Goal: Book appointment/travel/reservation

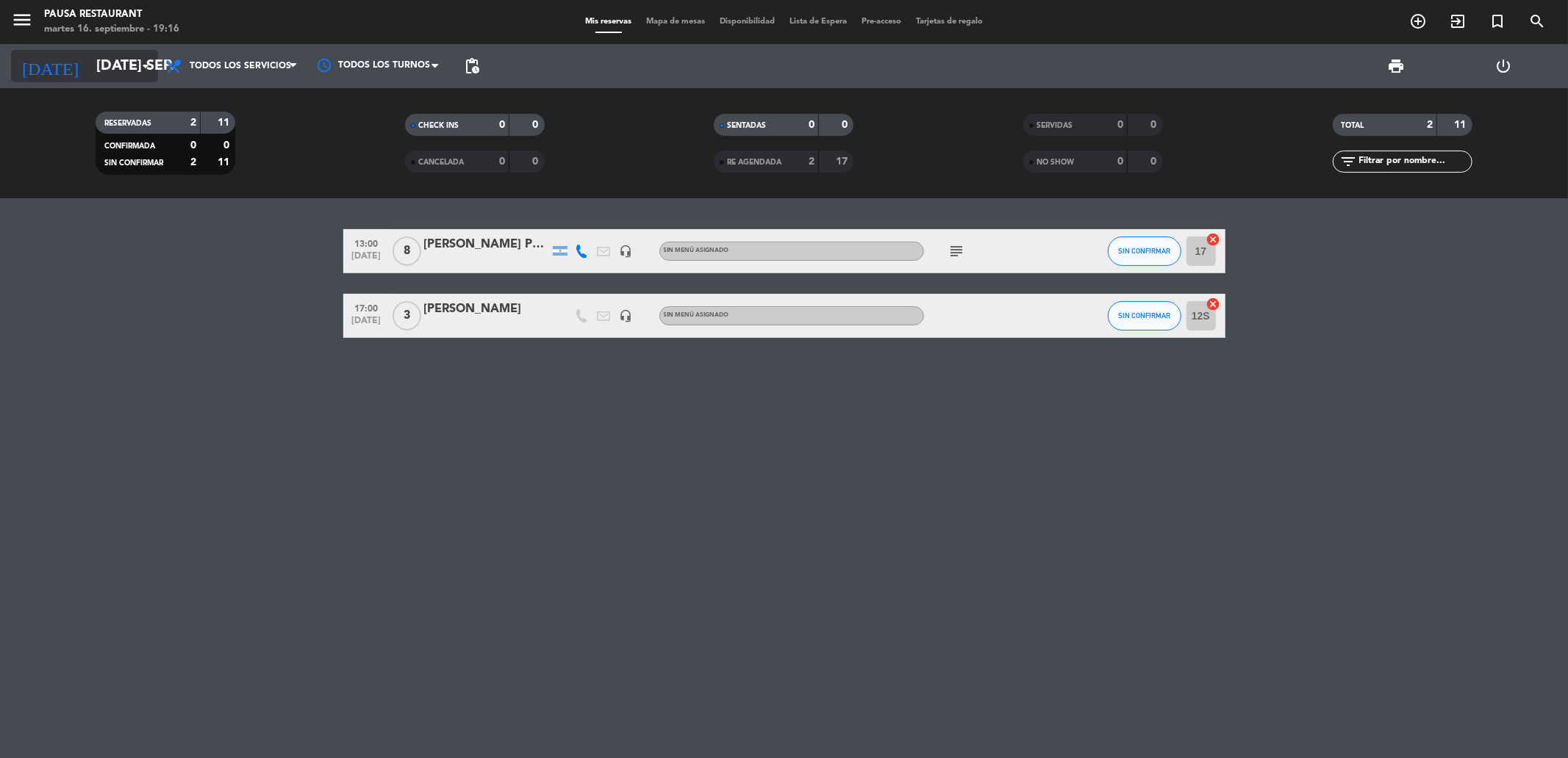
click at [89, 78] on input "[DATE] sep." at bounding box center [182, 66] width 187 height 33
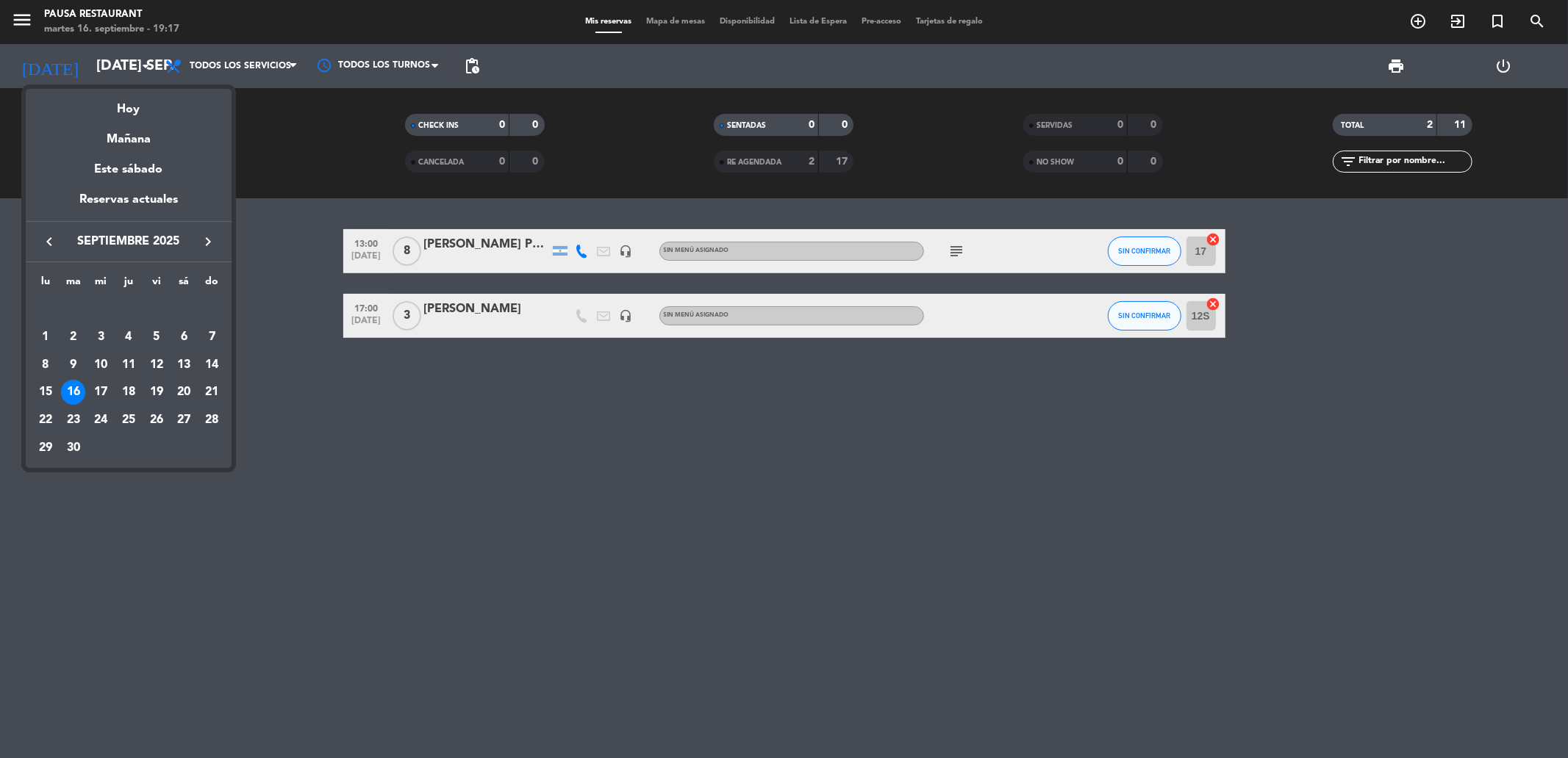
click at [105, 388] on div "17" at bounding box center [100, 392] width 25 height 25
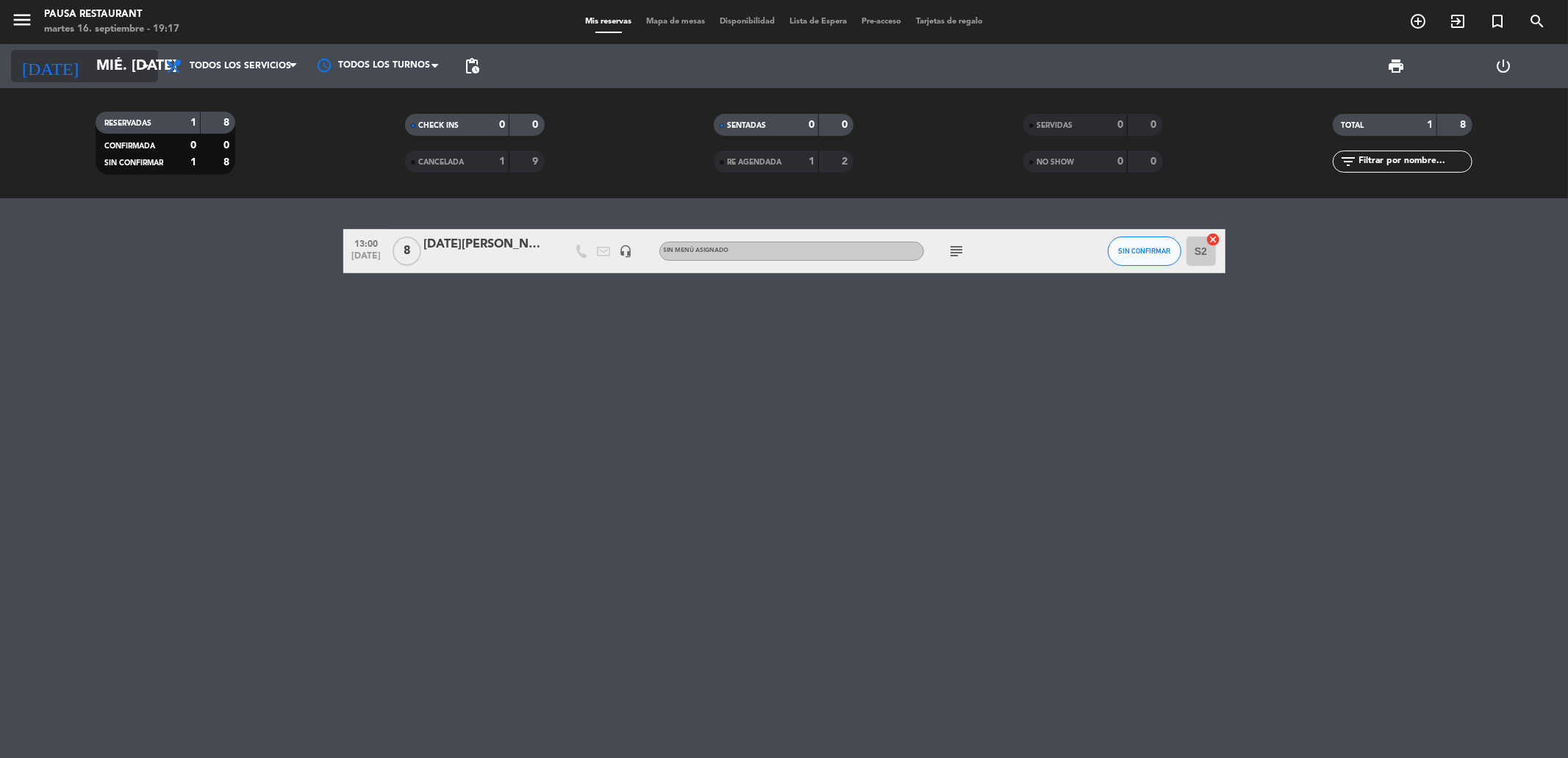
click at [89, 69] on input "mié. [DATE]" at bounding box center [182, 66] width 187 height 33
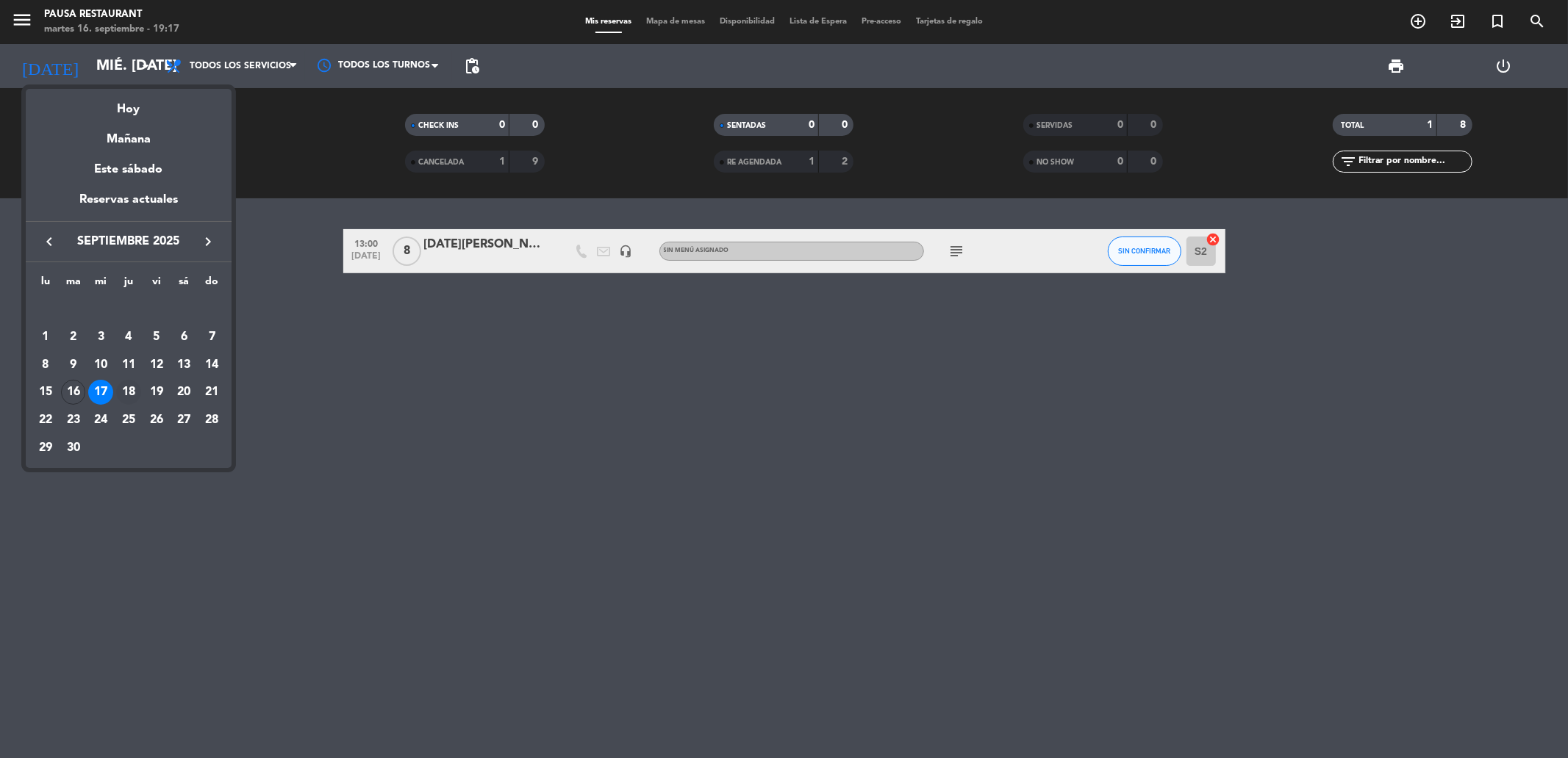
click at [129, 394] on div "18" at bounding box center [128, 392] width 25 height 25
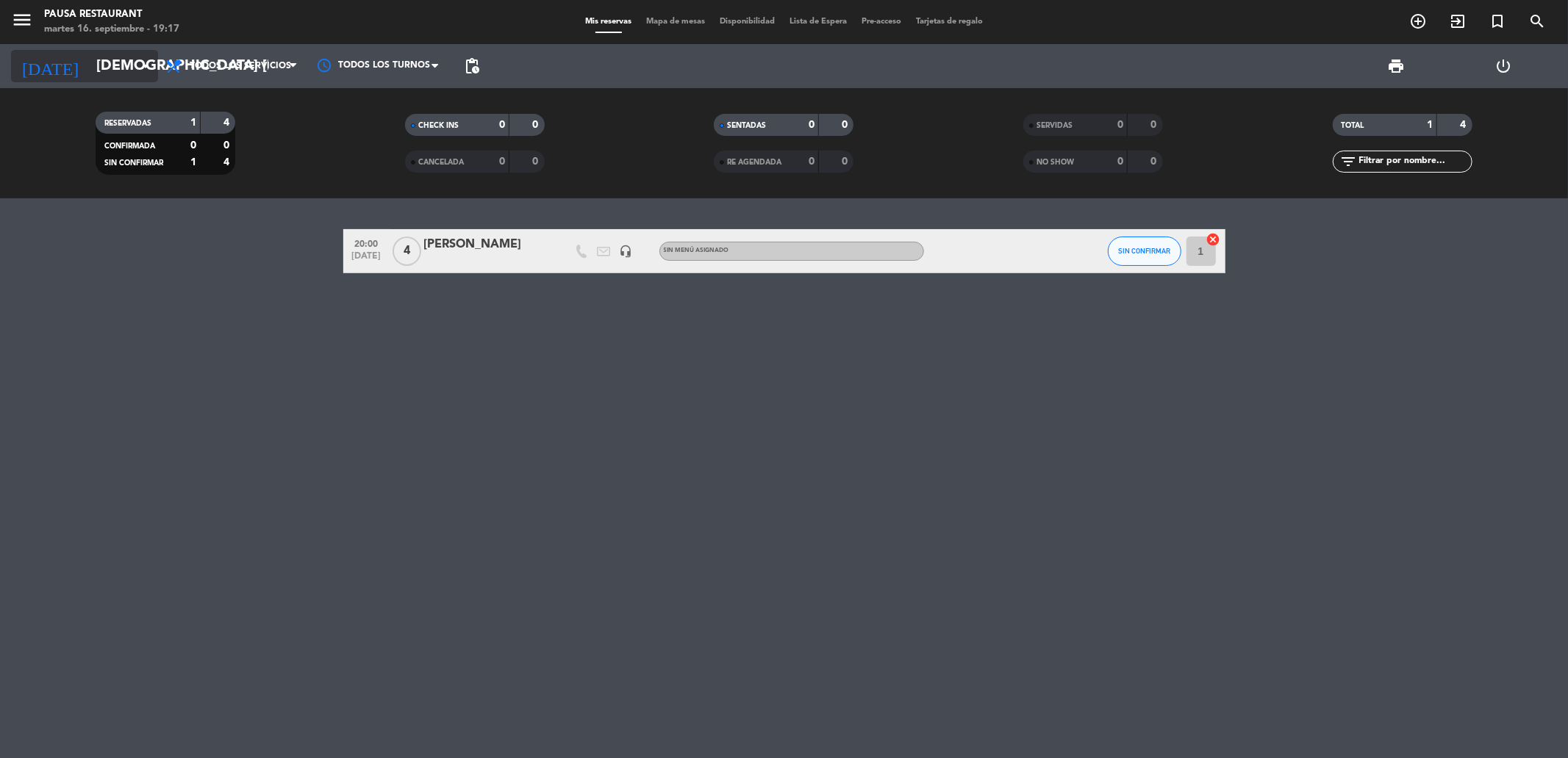
click at [118, 72] on input "[DEMOGRAPHIC_DATA] [DATE]" at bounding box center [182, 66] width 187 height 33
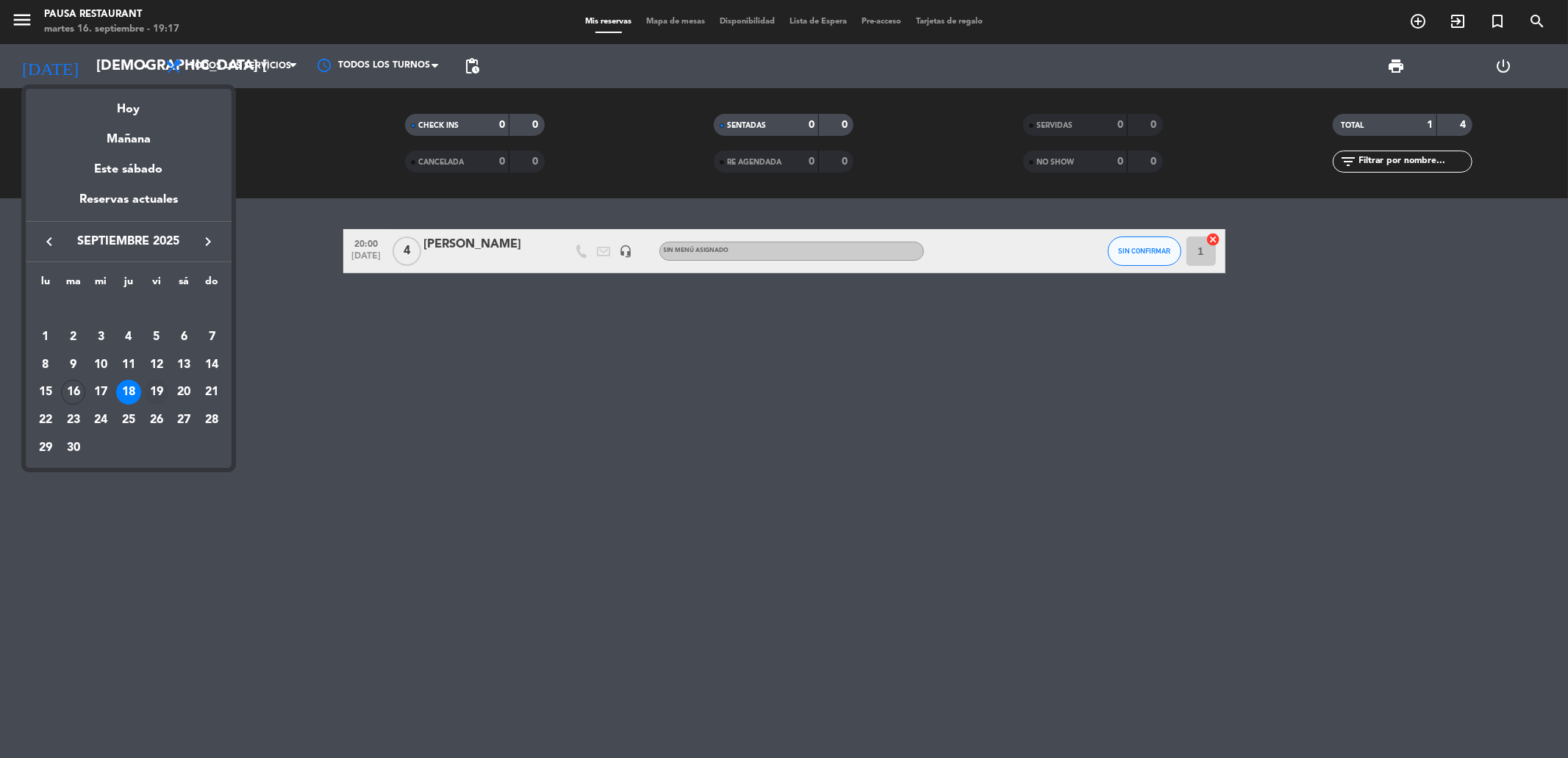
click at [162, 398] on div "19" at bounding box center [157, 392] width 25 height 25
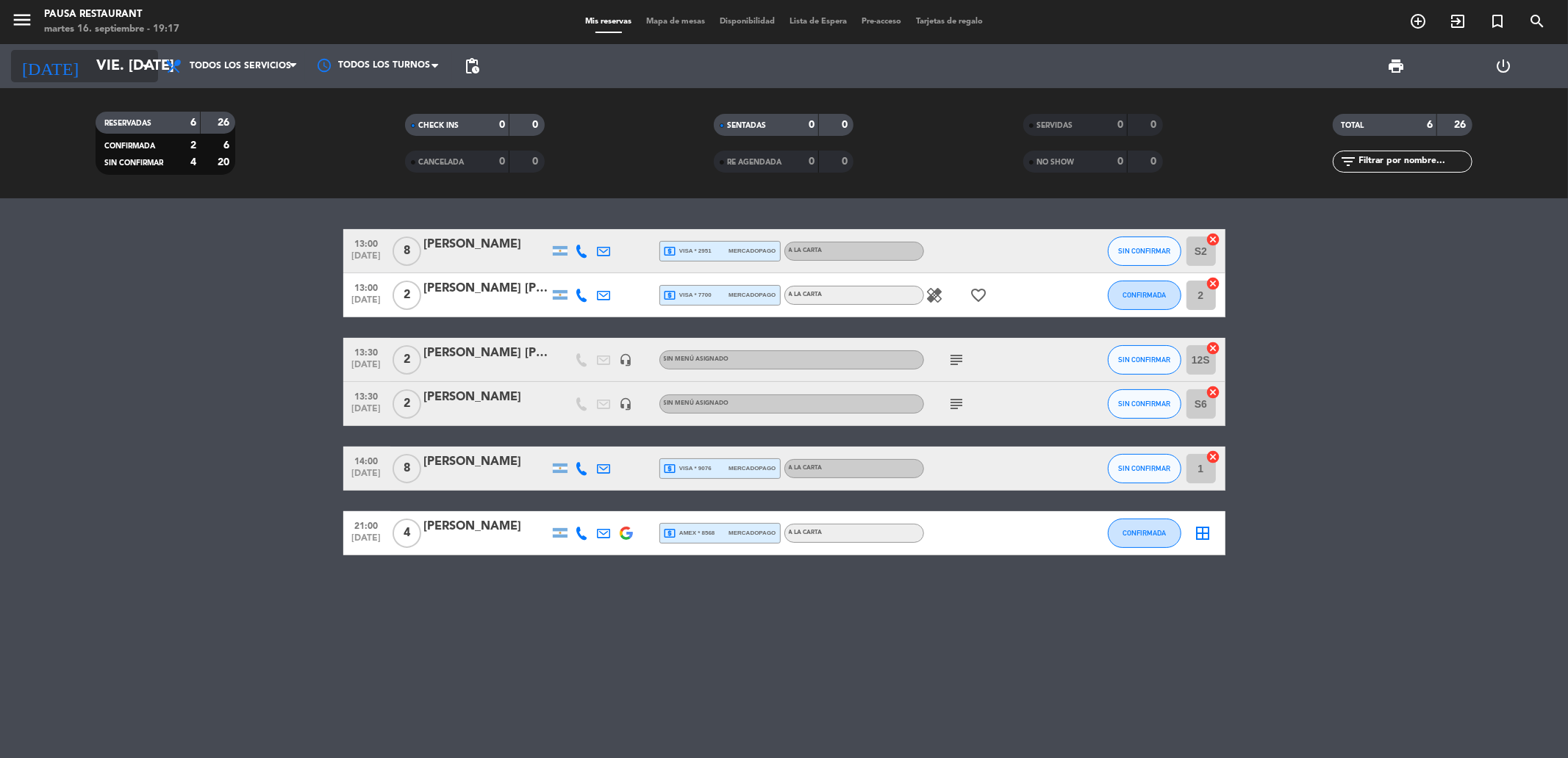
click at [128, 69] on input "vie. [DATE]" at bounding box center [182, 66] width 187 height 33
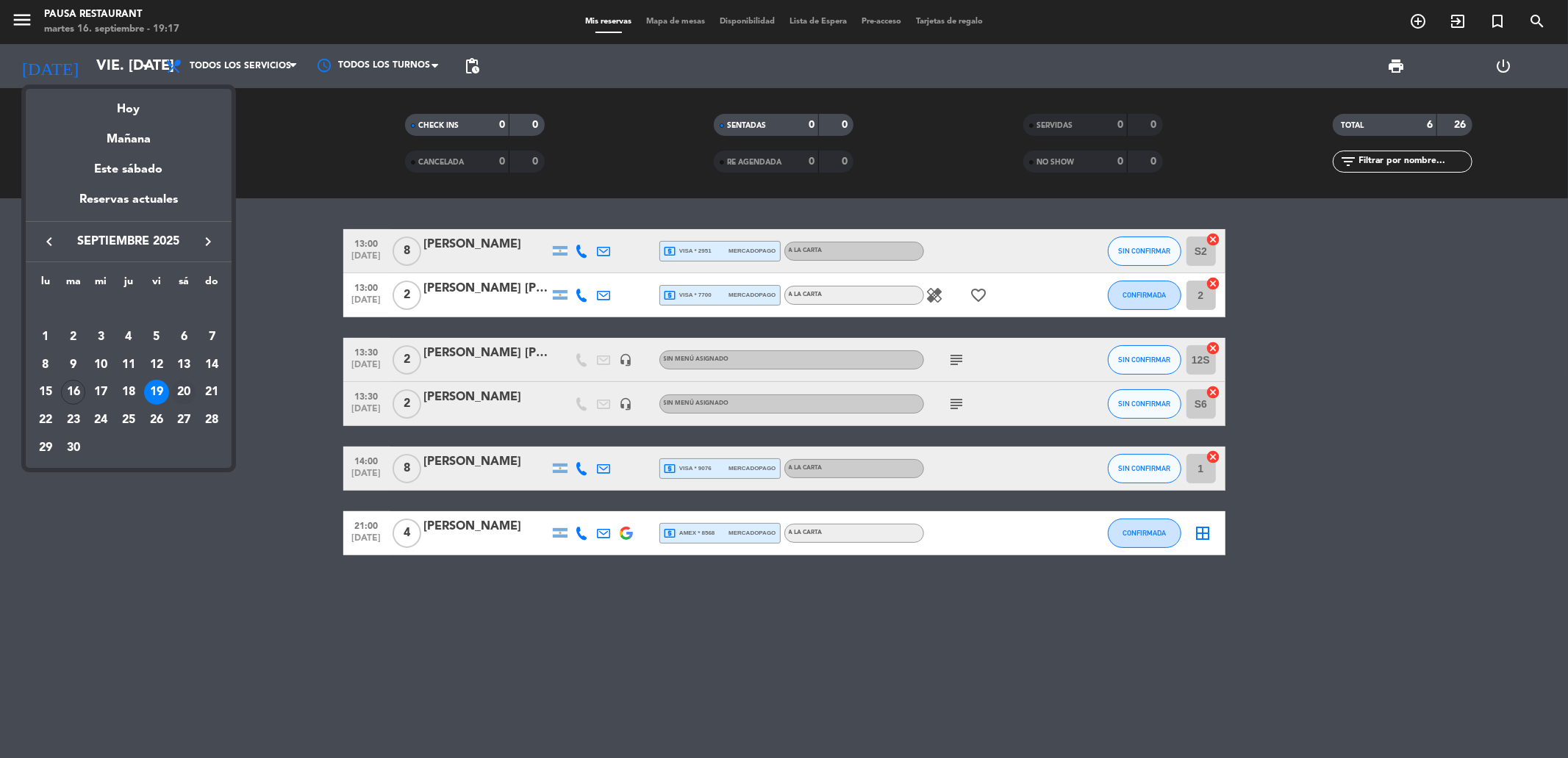
click at [178, 393] on div "20" at bounding box center [184, 392] width 25 height 25
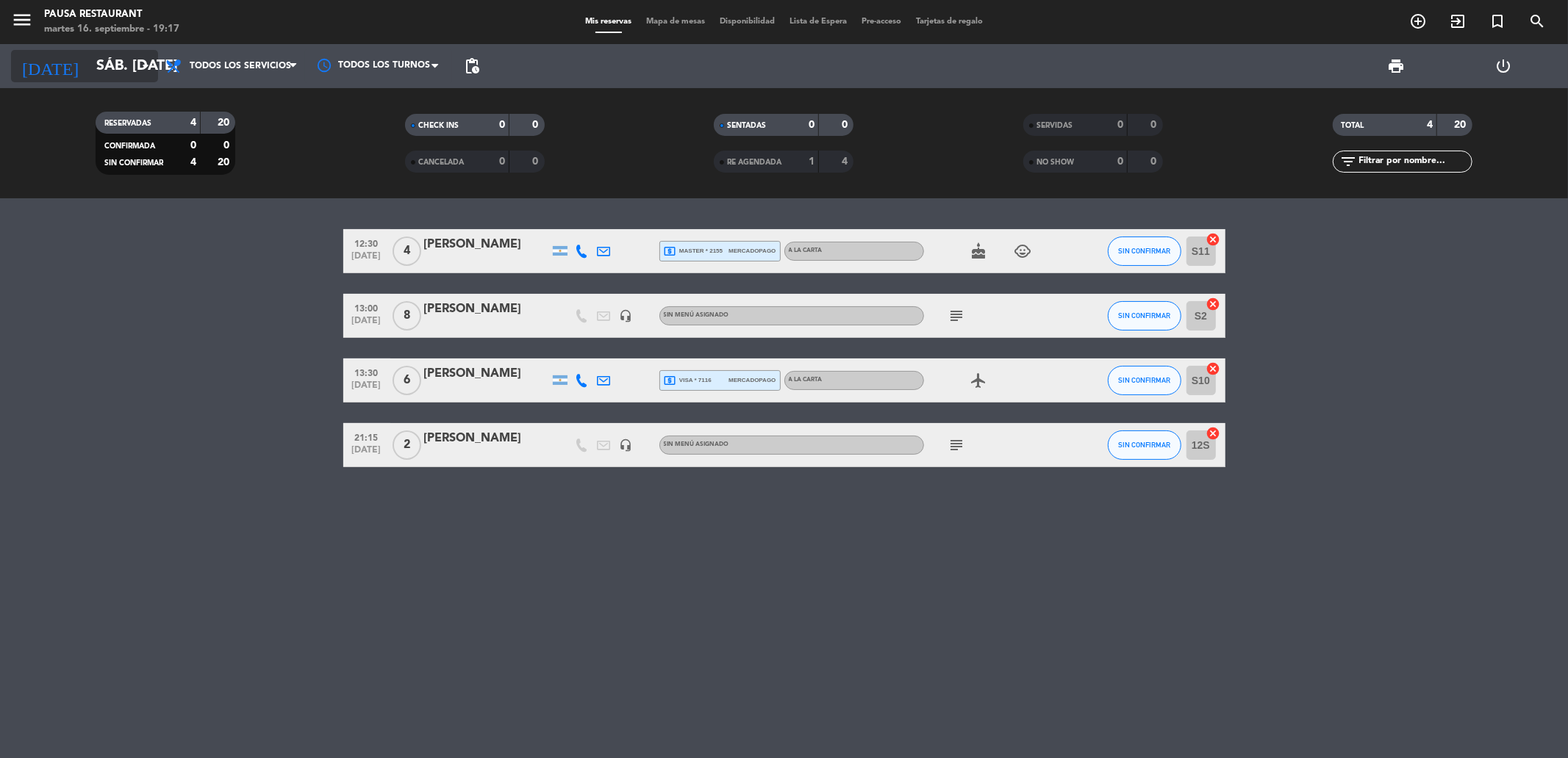
click at [123, 60] on input "sáb. [DATE]" at bounding box center [182, 66] width 187 height 33
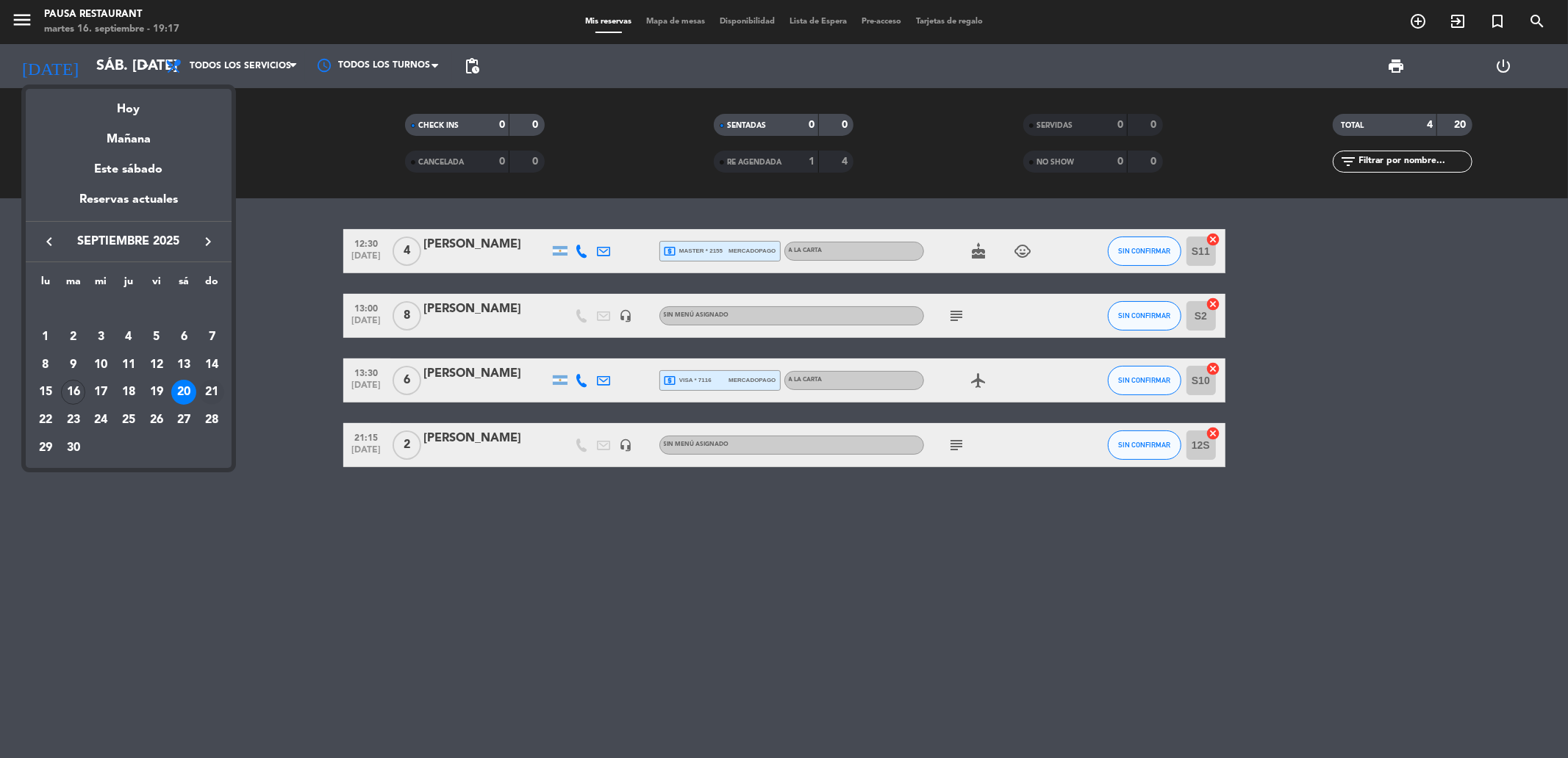
click at [206, 387] on div "21" at bounding box center [211, 392] width 25 height 25
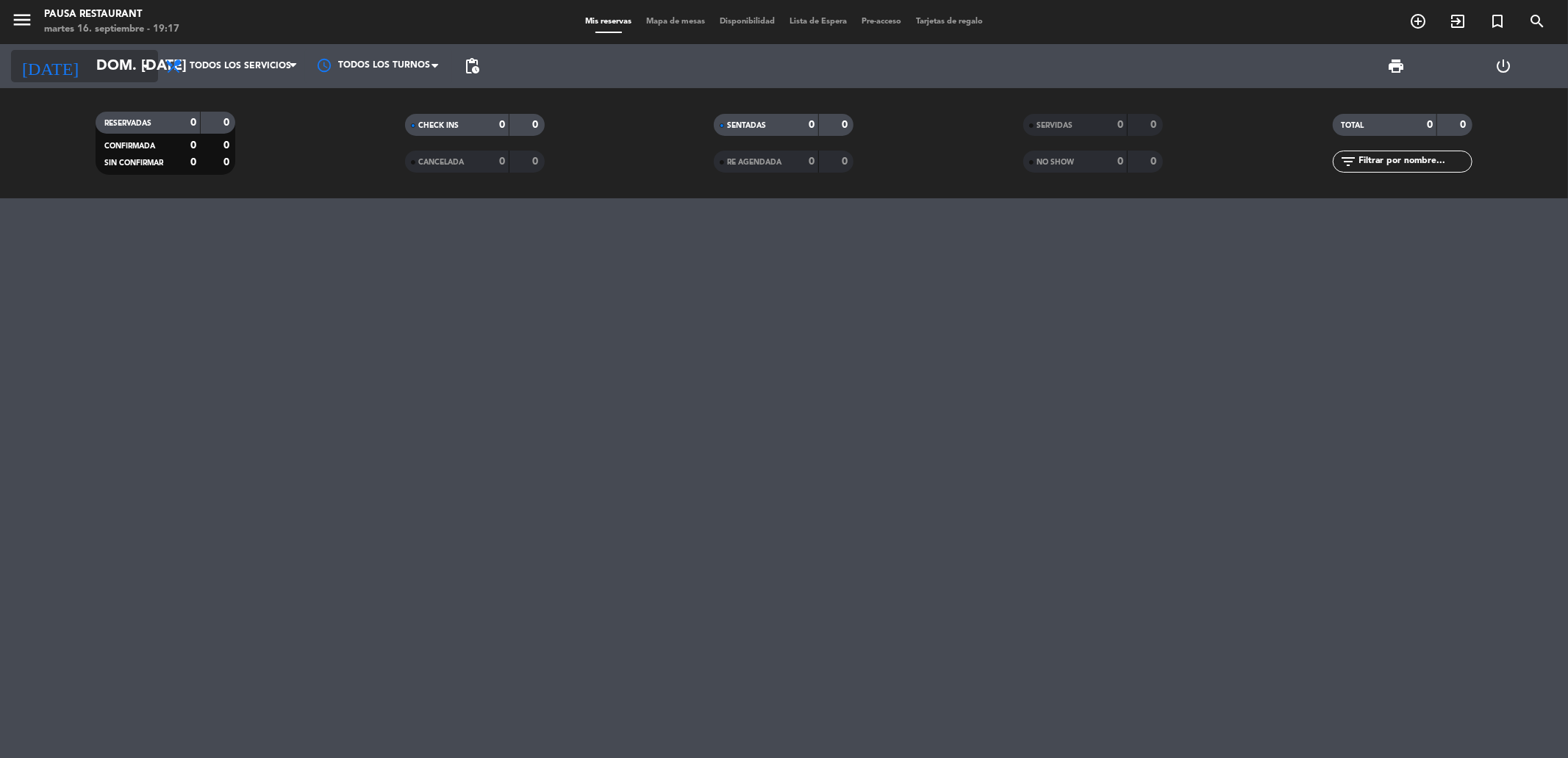
click at [106, 61] on input "dom. [DATE]" at bounding box center [182, 66] width 187 height 33
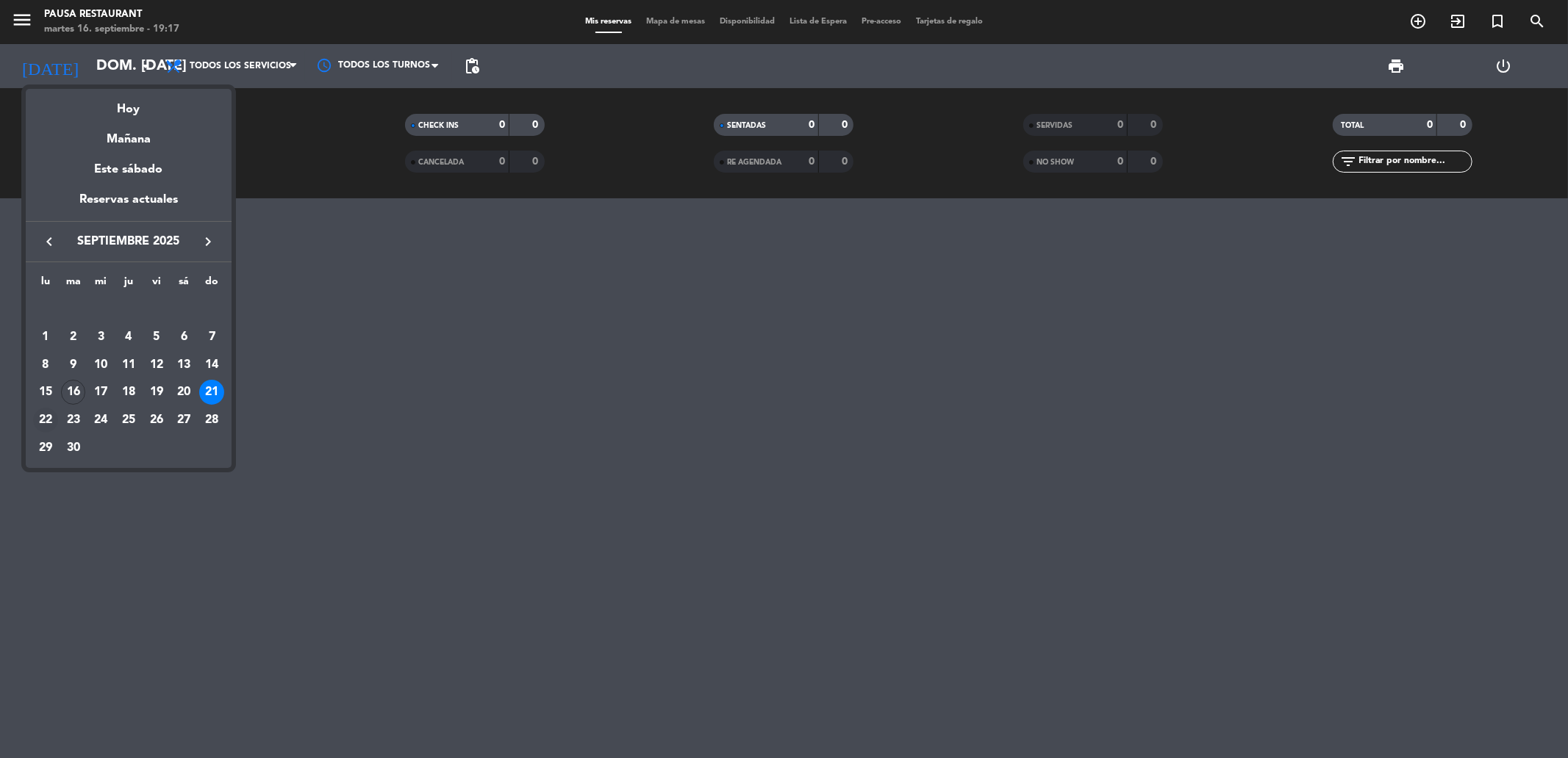
click at [48, 419] on div "22" at bounding box center [46, 420] width 25 height 25
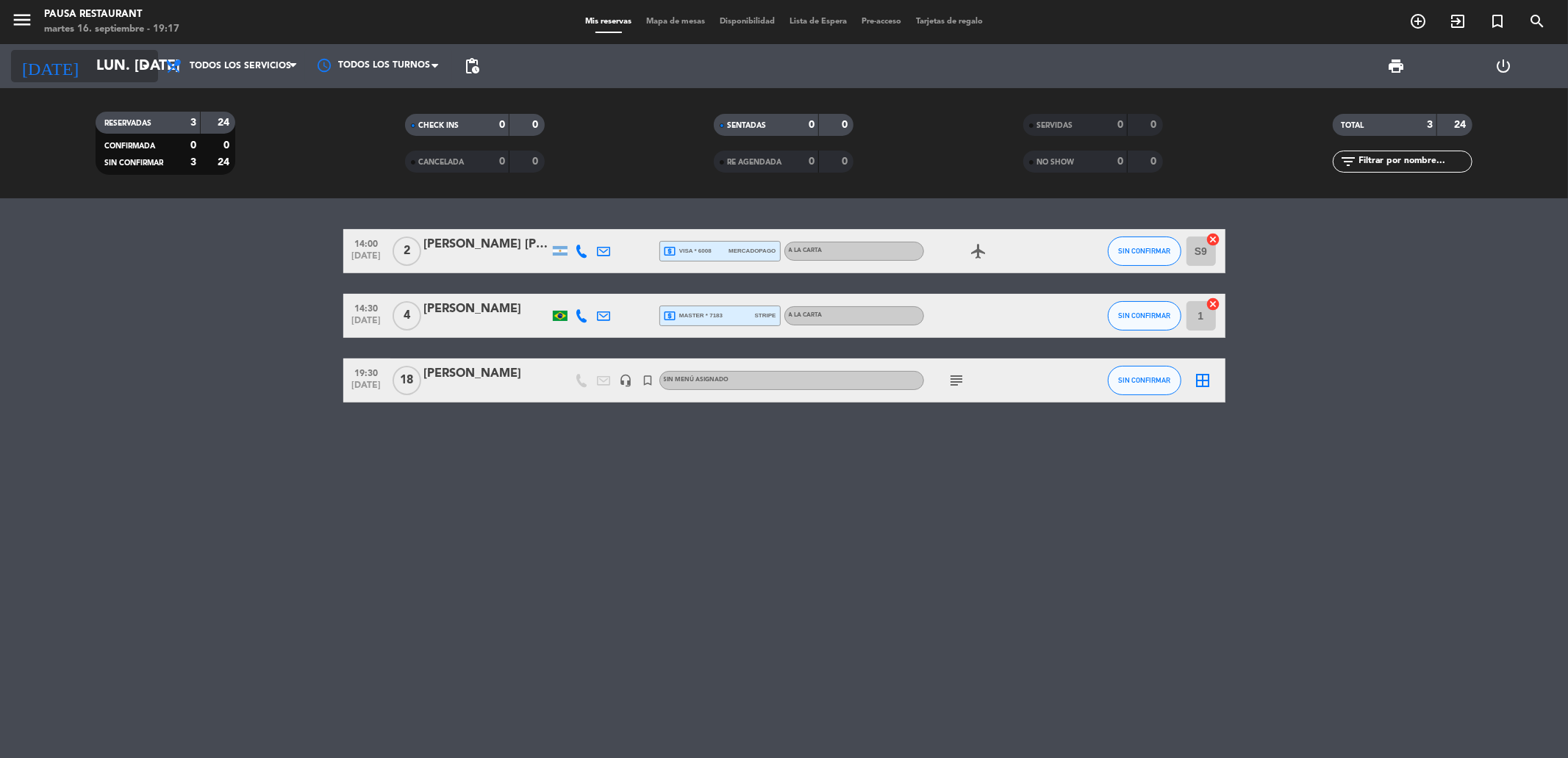
click at [89, 69] on input "lun. [DATE]" at bounding box center [182, 66] width 187 height 33
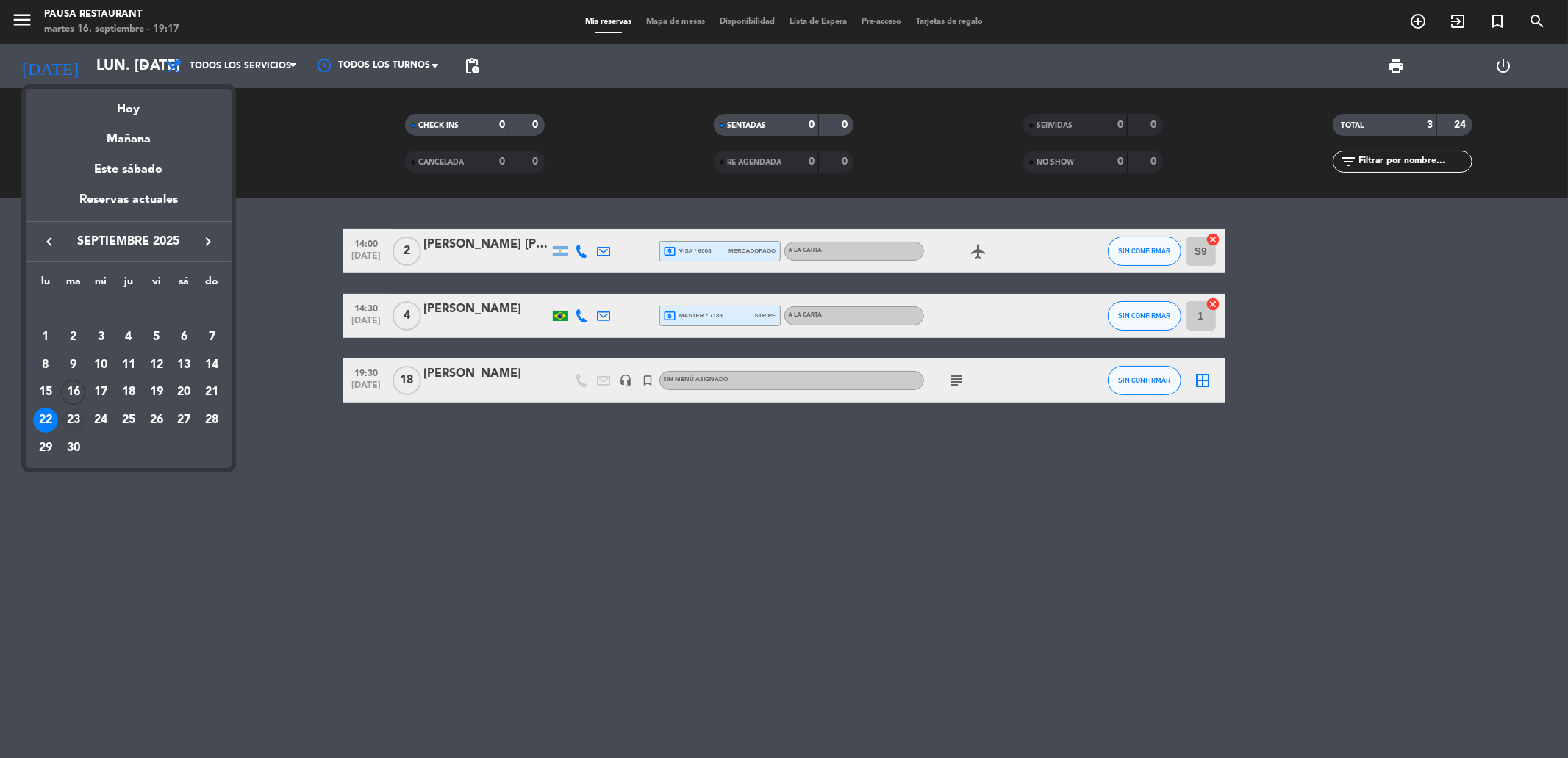
click at [81, 417] on div "23" at bounding box center [73, 420] width 25 height 25
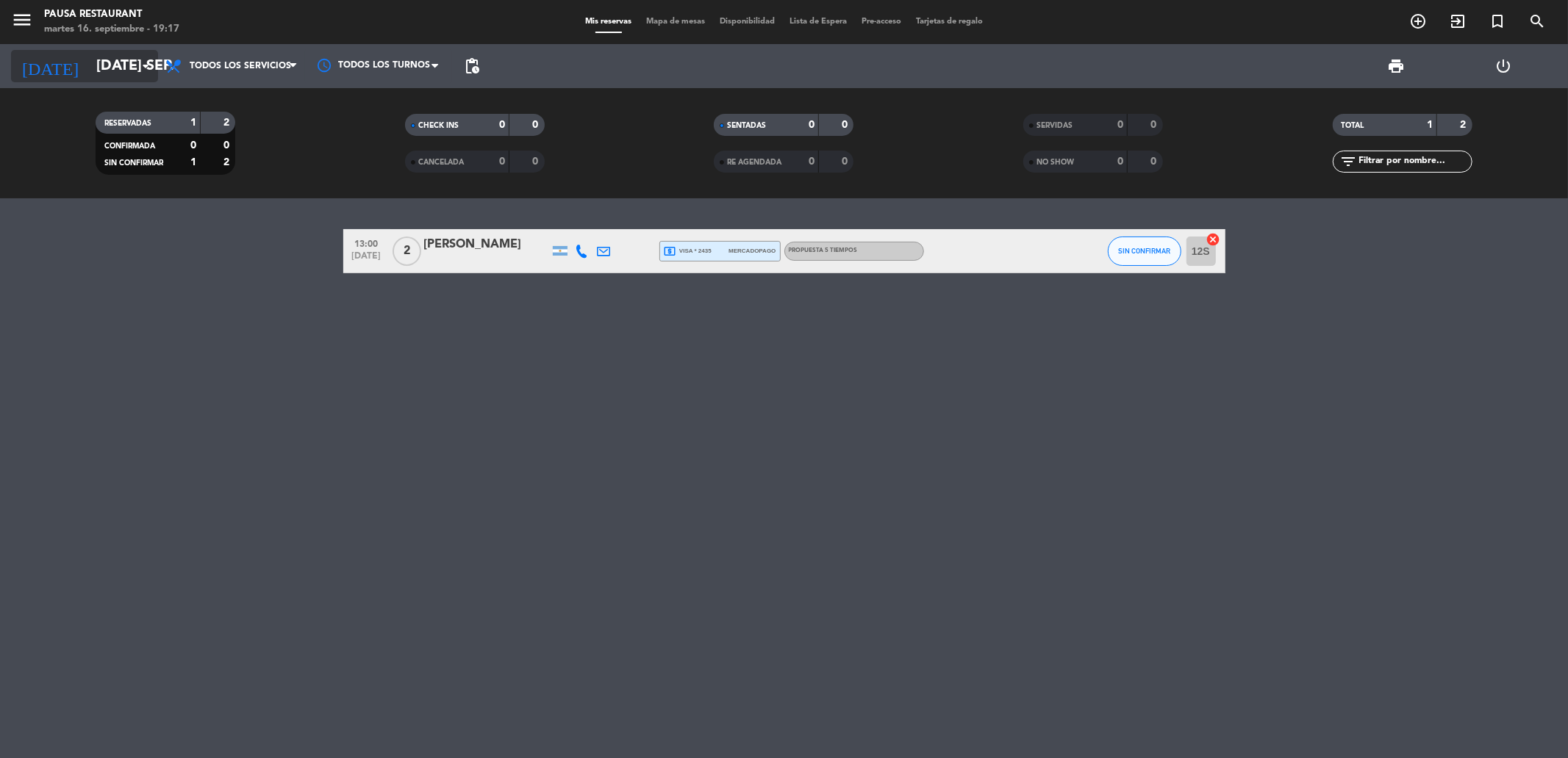
click at [105, 63] on input "[DATE] sep." at bounding box center [182, 66] width 187 height 33
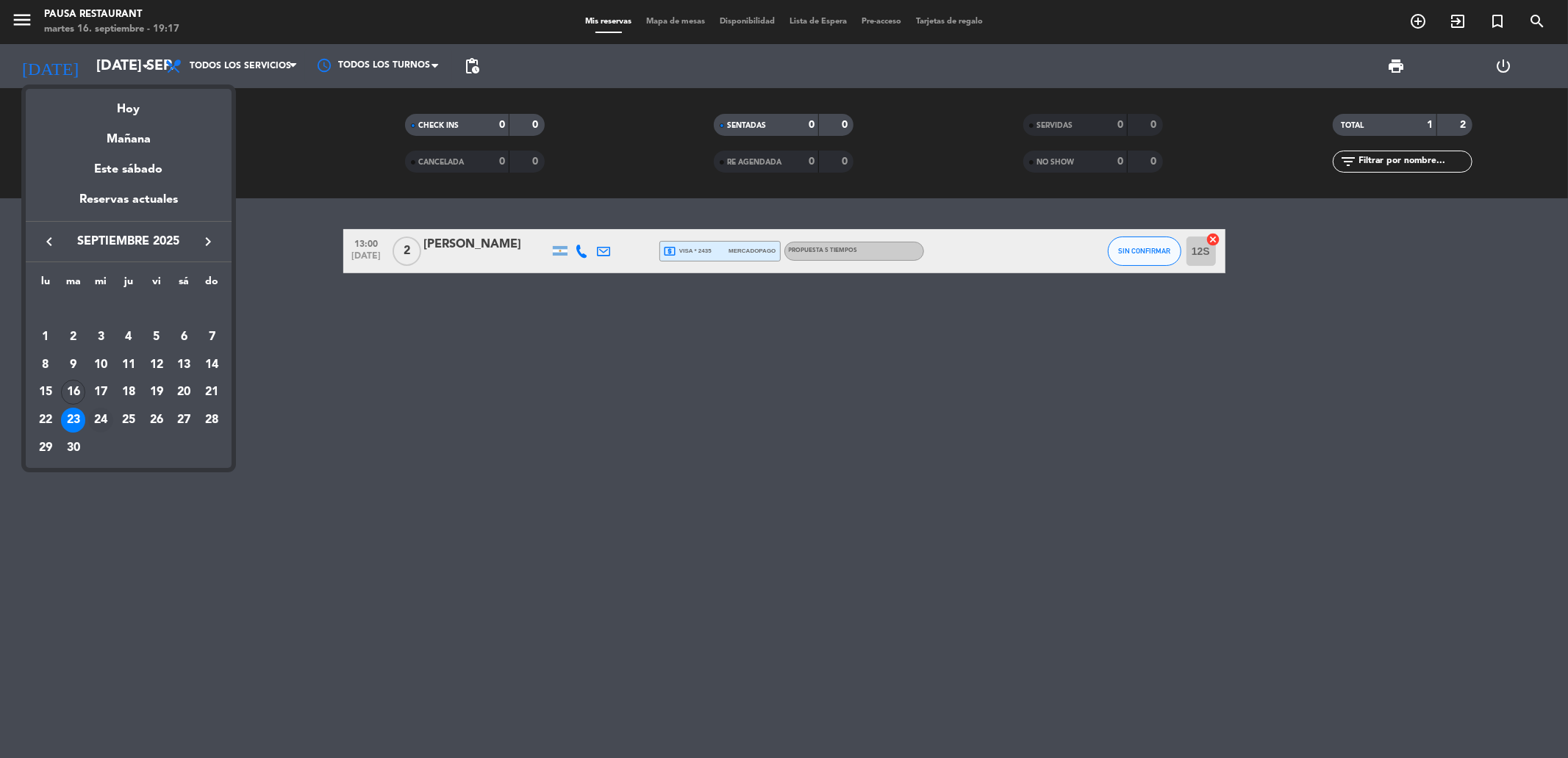
click at [106, 423] on div "24" at bounding box center [100, 420] width 25 height 25
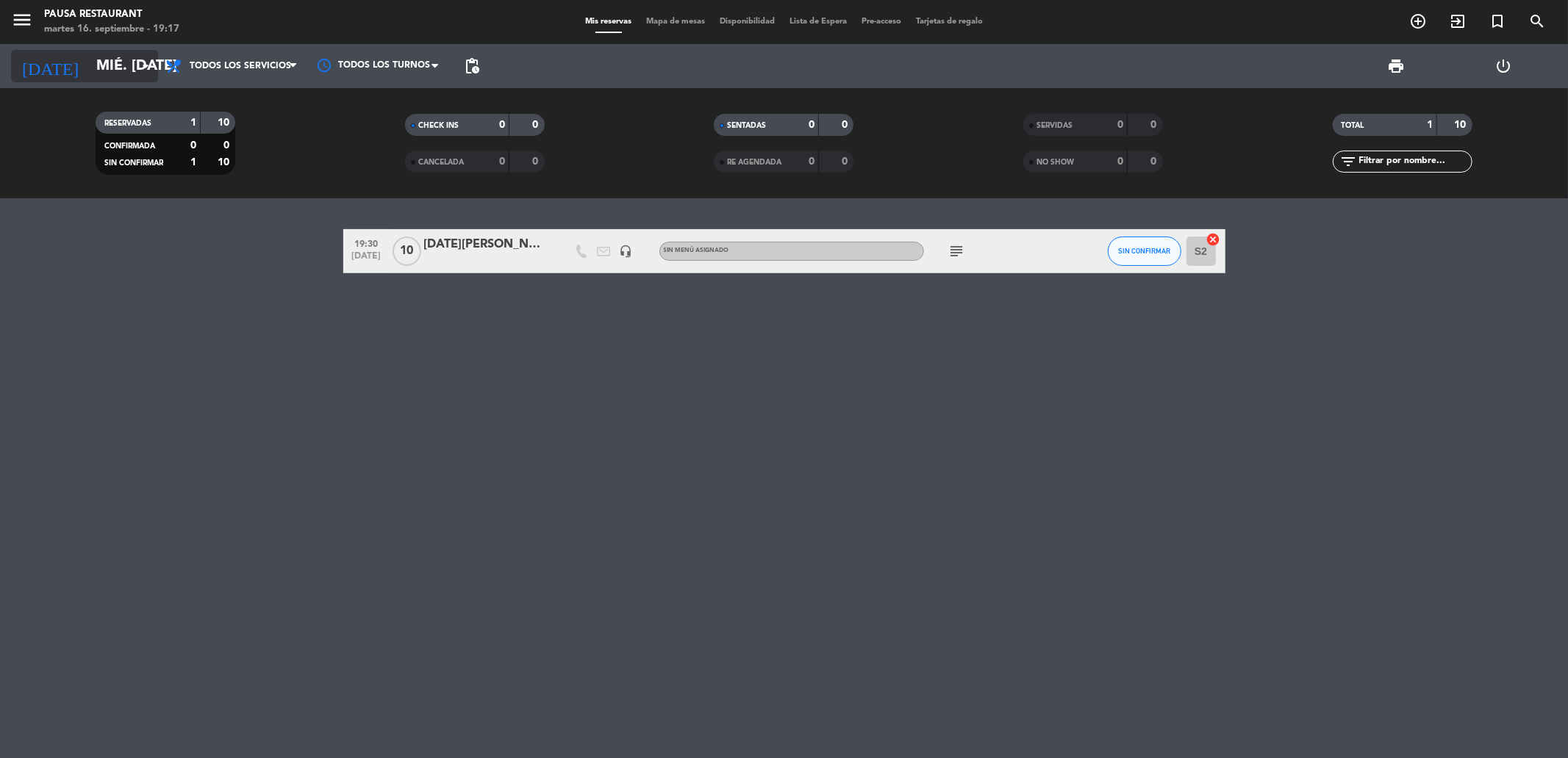
click at [89, 74] on input "mié. [DATE]" at bounding box center [182, 66] width 187 height 33
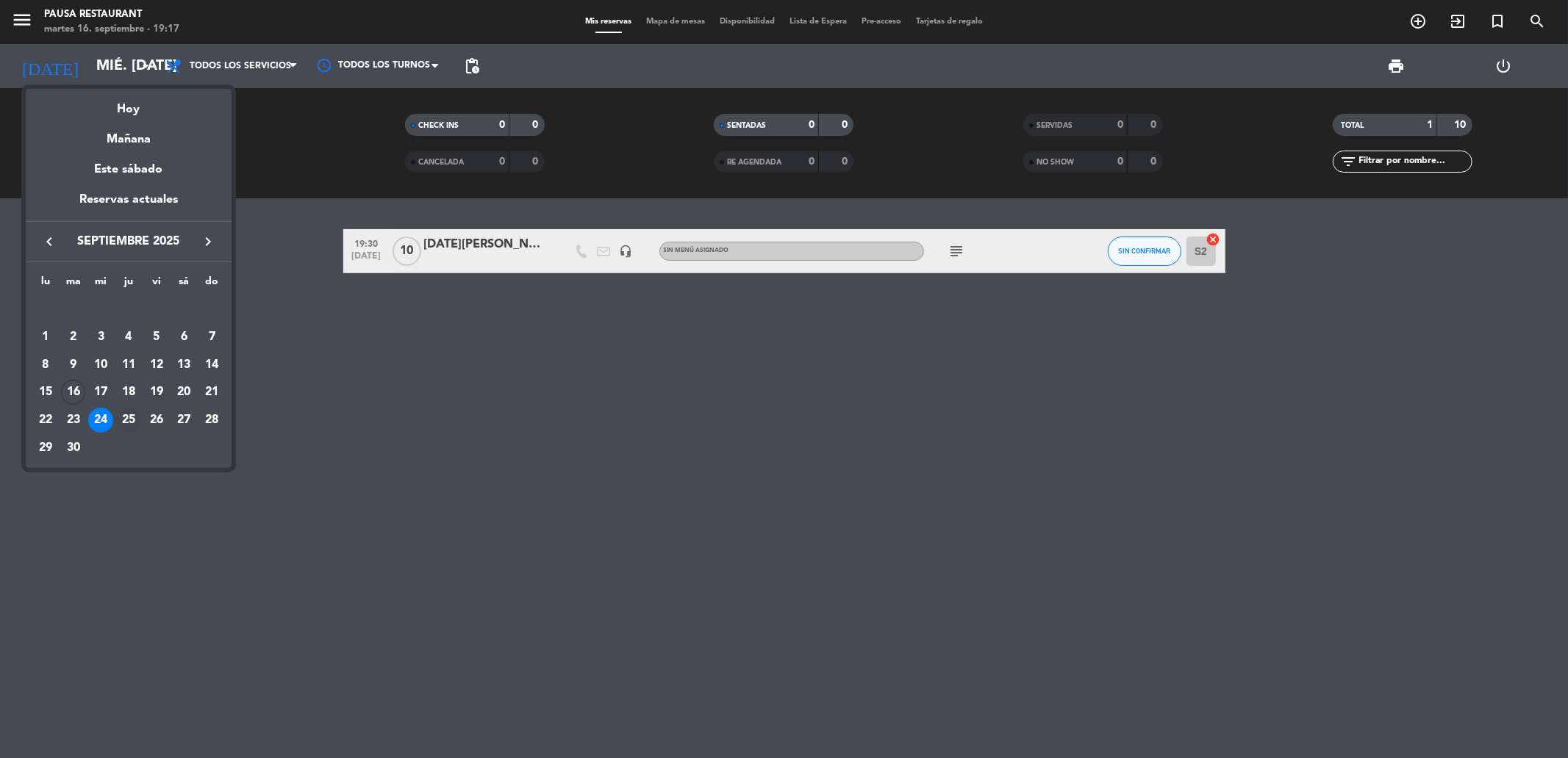
click at [128, 419] on div "25" at bounding box center [128, 420] width 25 height 25
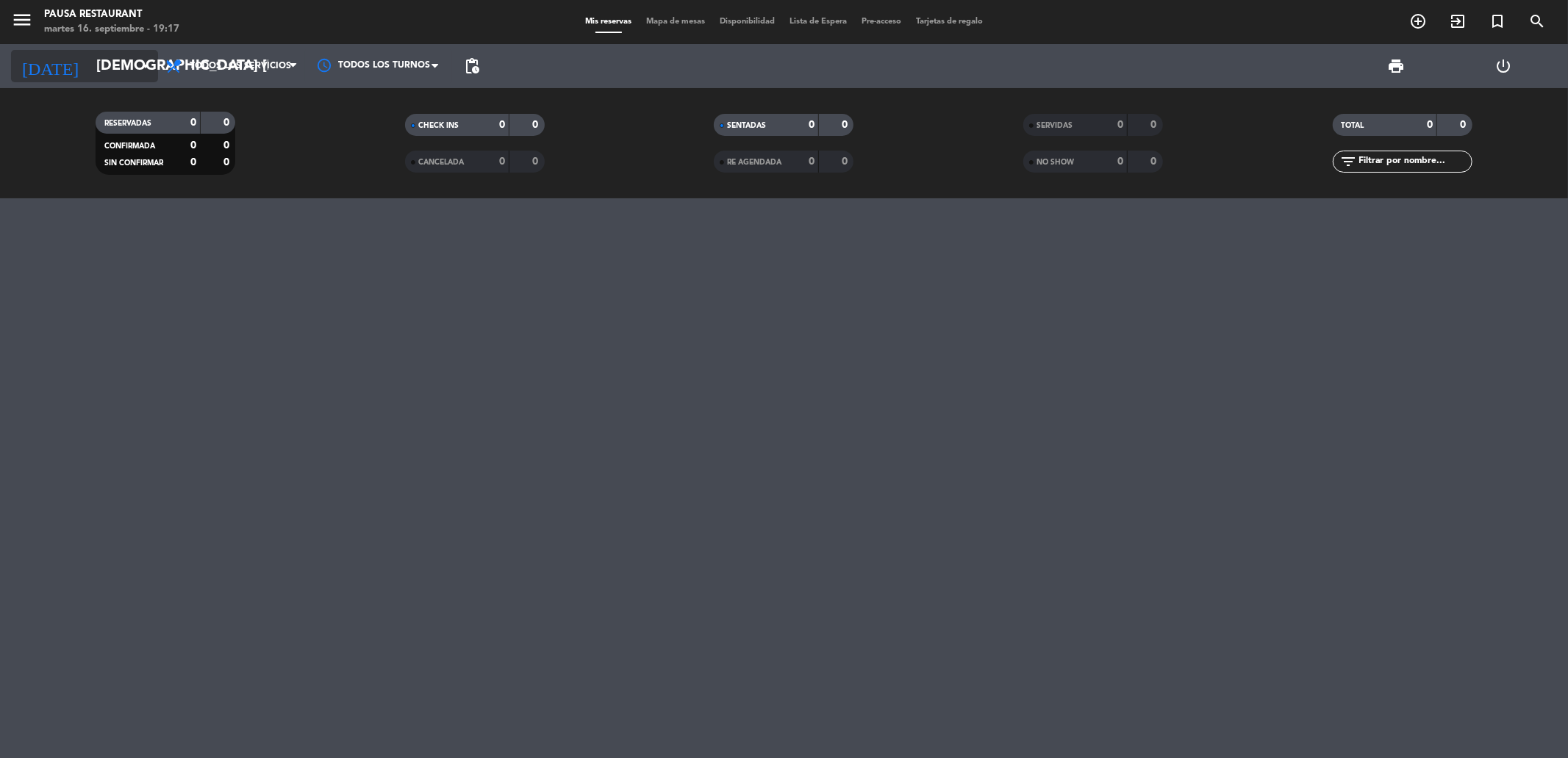
click at [122, 71] on input "[DEMOGRAPHIC_DATA] [DATE]" at bounding box center [182, 66] width 187 height 33
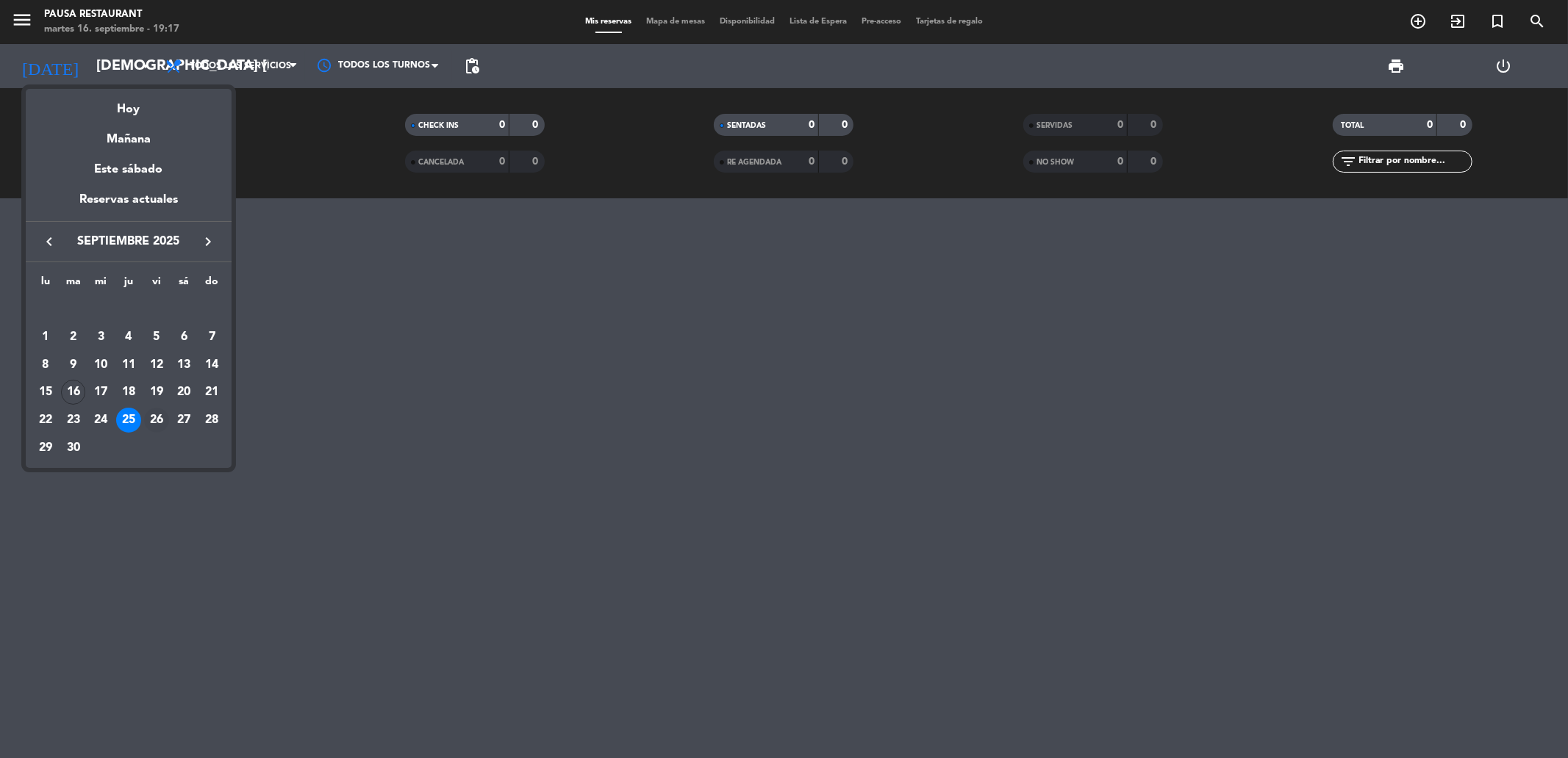
click at [153, 421] on div "26" at bounding box center [157, 420] width 25 height 25
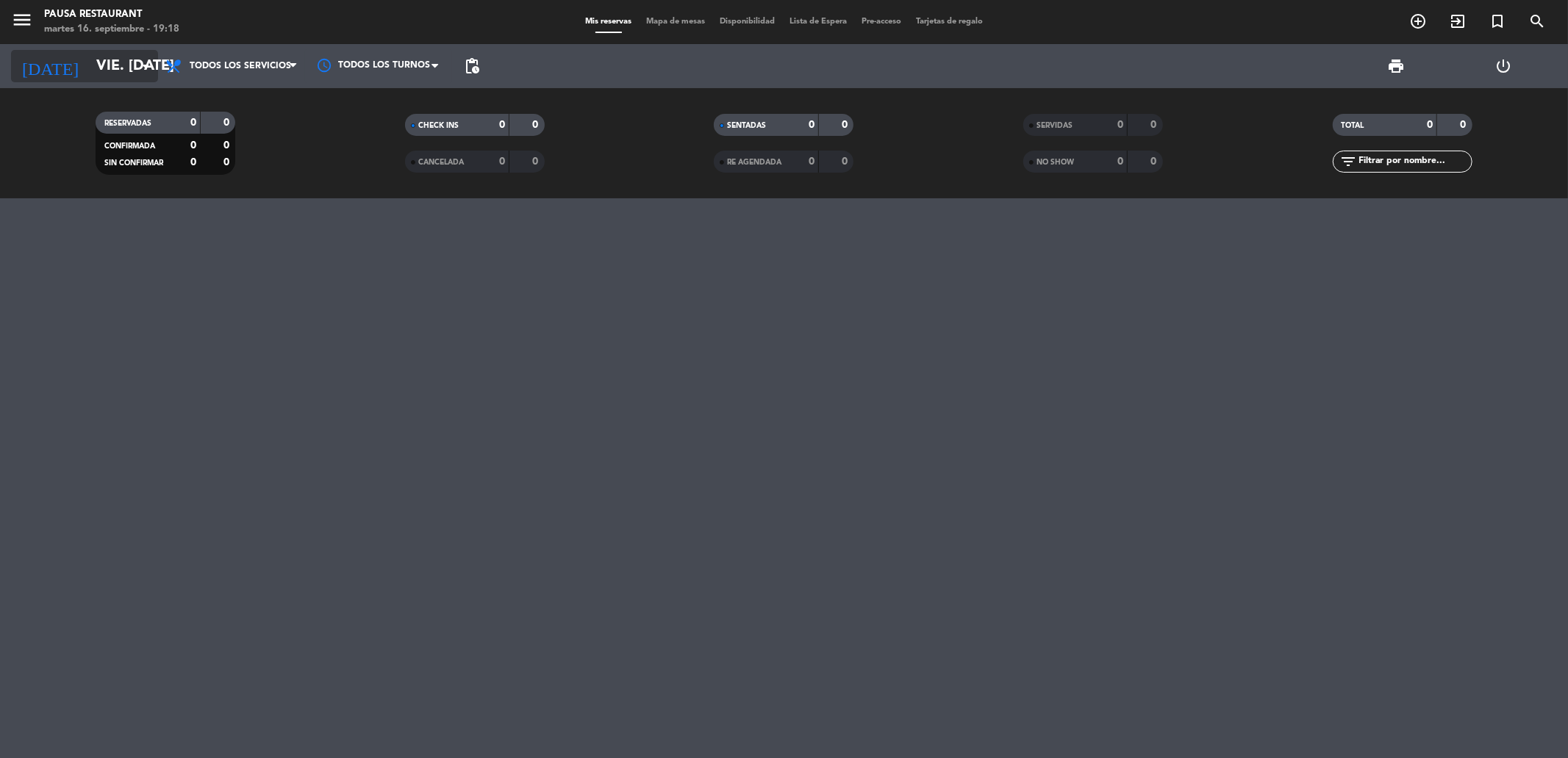
click at [116, 60] on input "vie. [DATE]" at bounding box center [182, 66] width 187 height 33
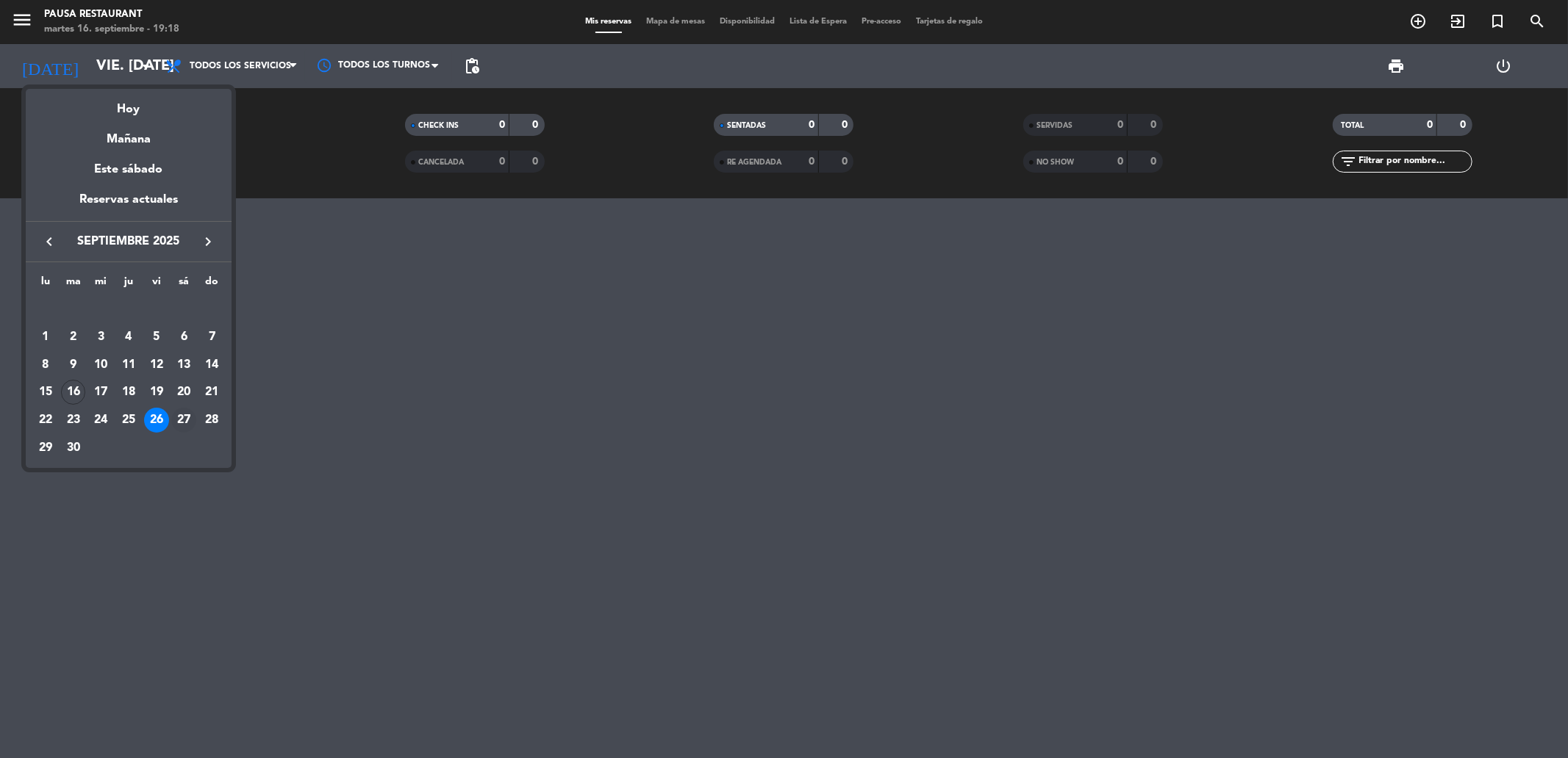
click at [185, 417] on div "27" at bounding box center [184, 420] width 25 height 25
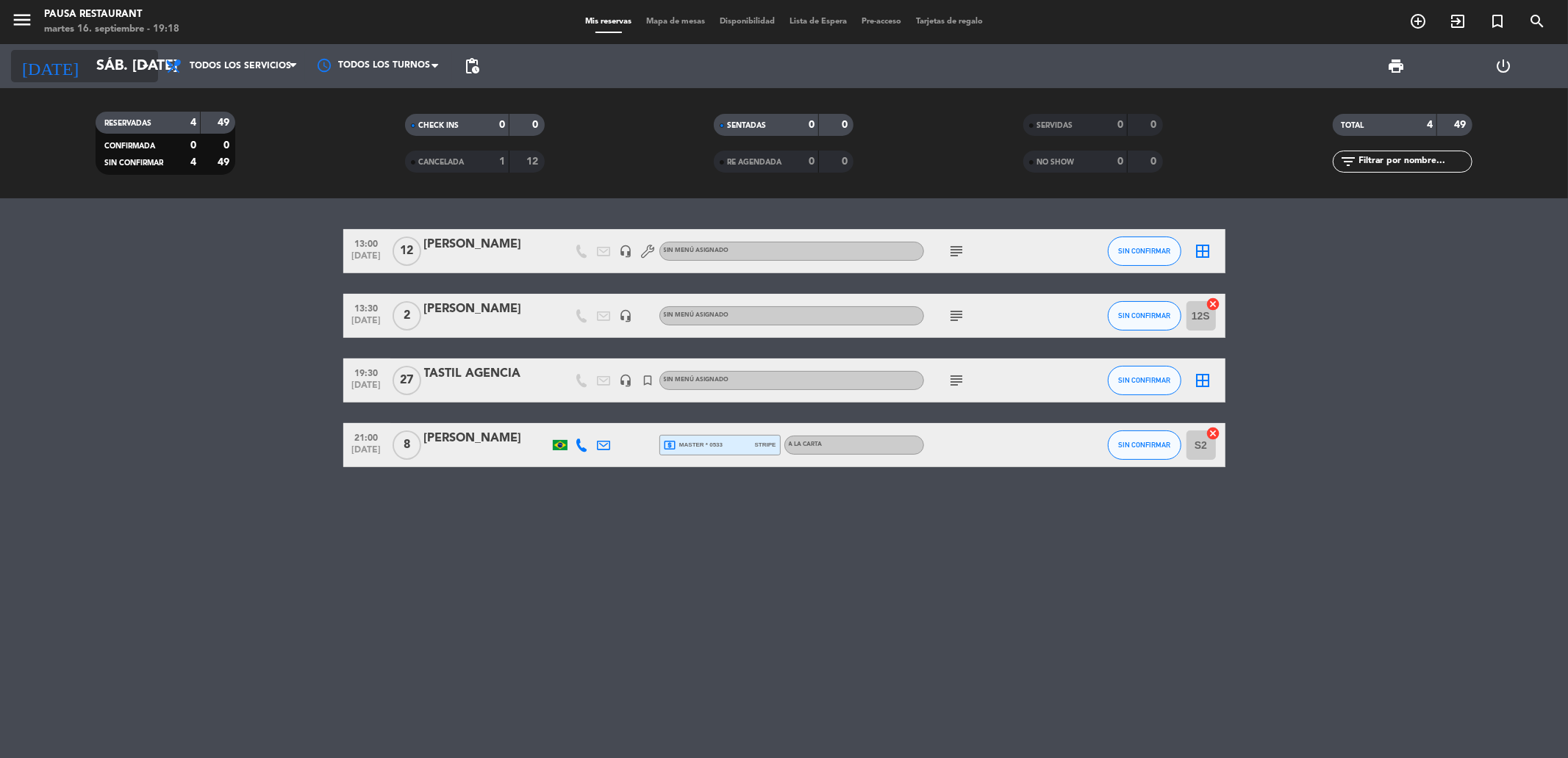
click at [116, 57] on input "sáb. [DATE]" at bounding box center [182, 66] width 187 height 33
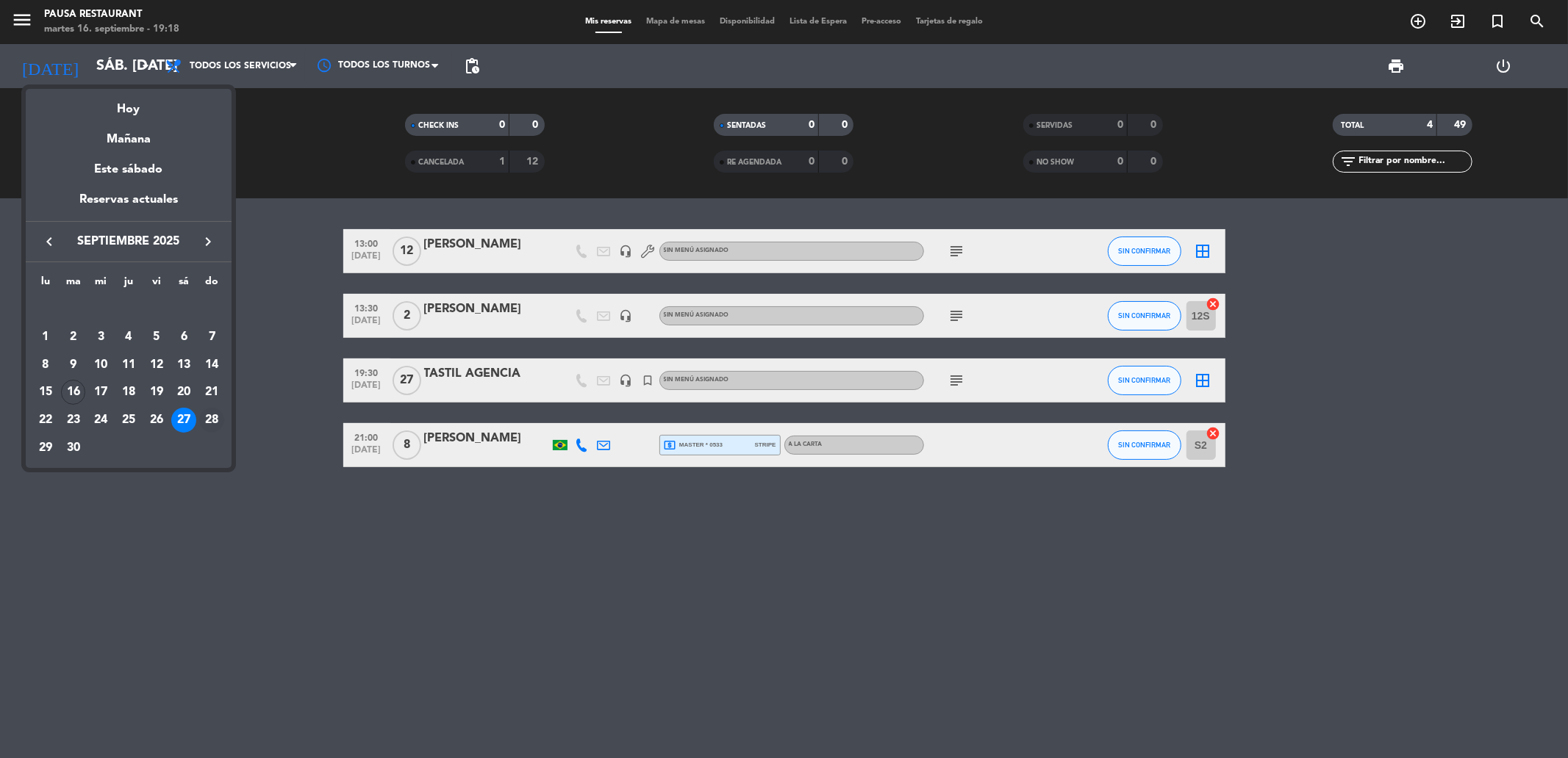
click at [217, 415] on div "28" at bounding box center [211, 420] width 25 height 25
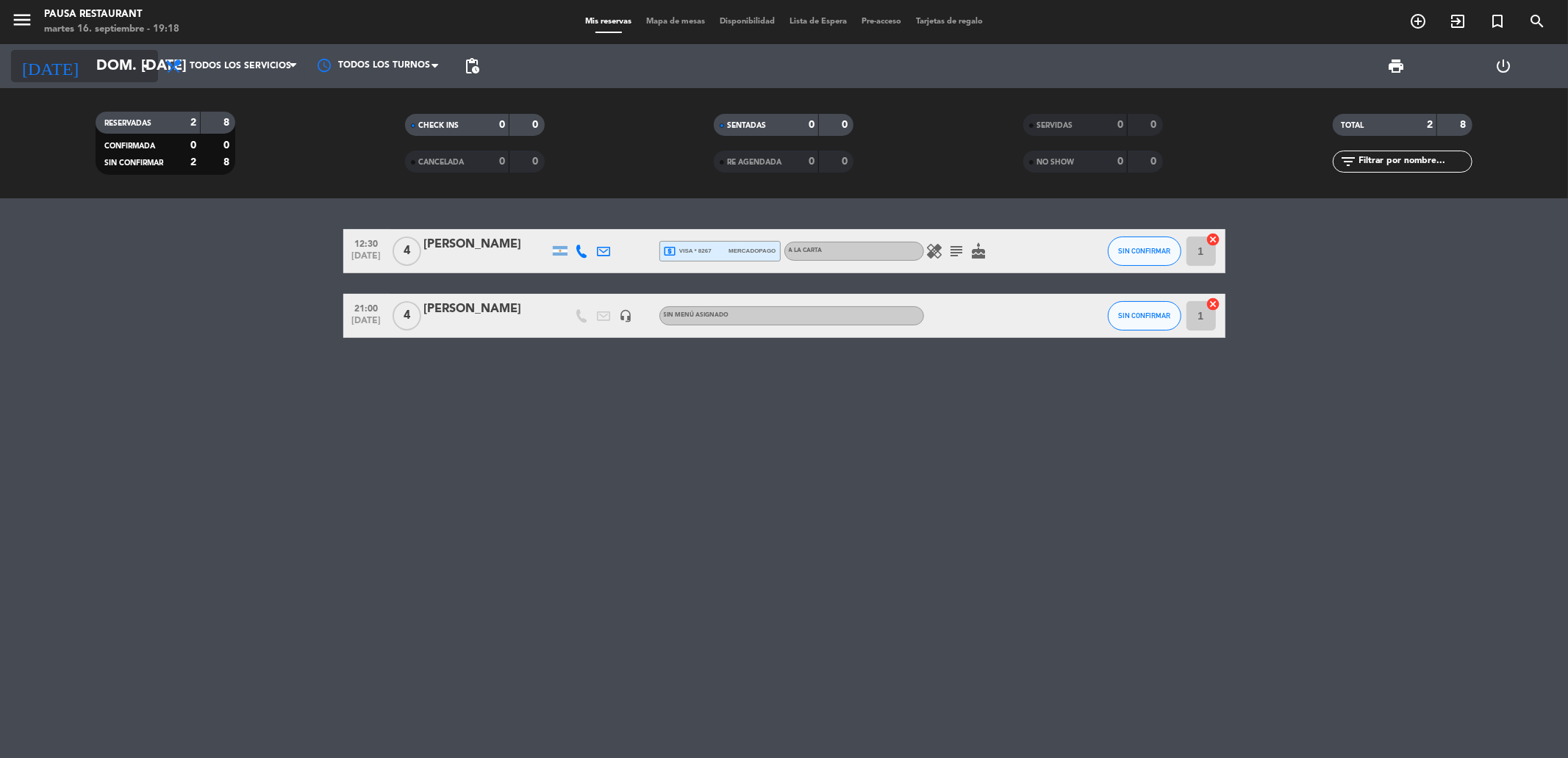
click at [89, 69] on input "dom. [DATE]" at bounding box center [182, 66] width 187 height 33
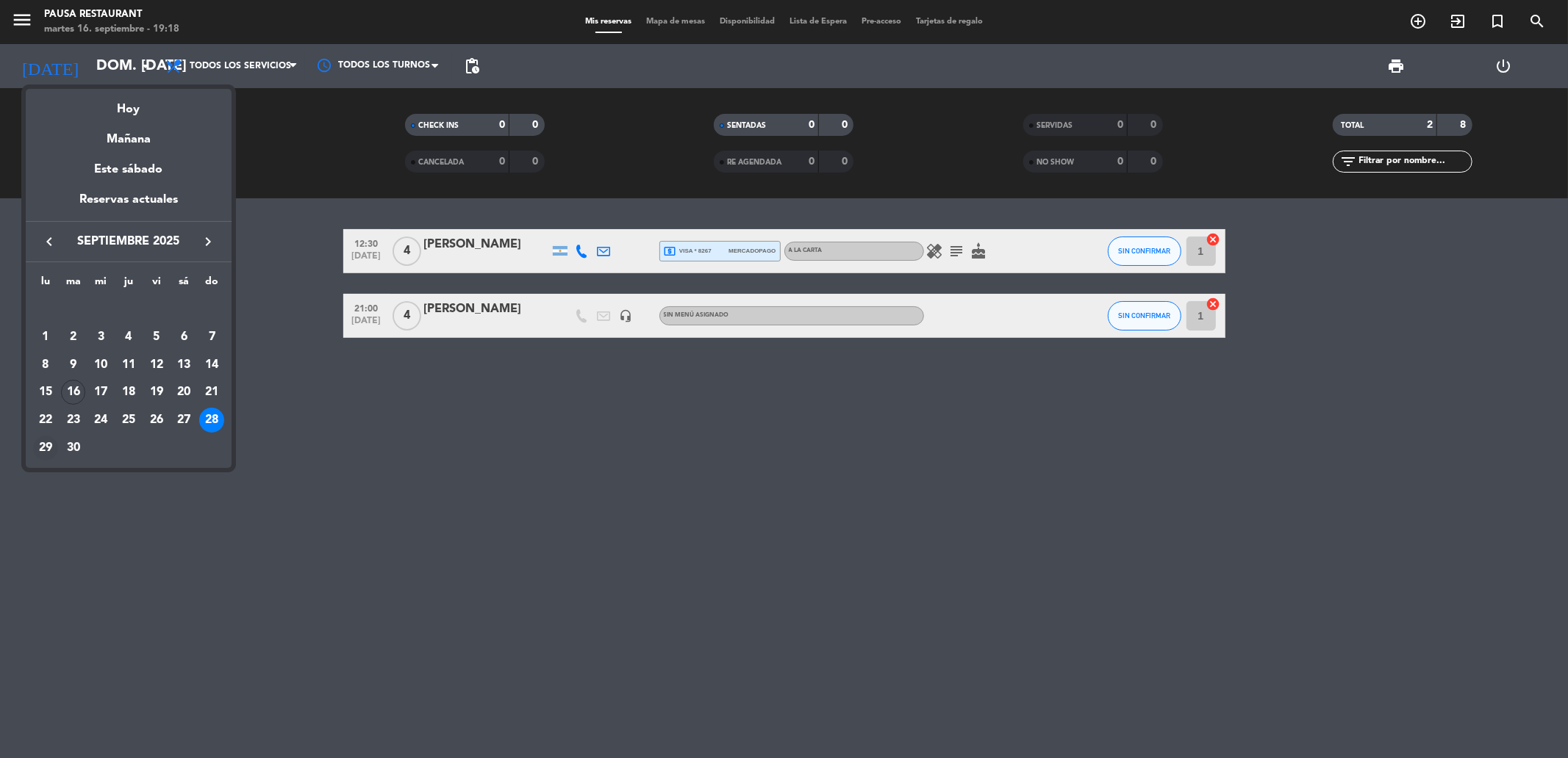
click at [33, 450] on div "29" at bounding box center [46, 448] width 25 height 25
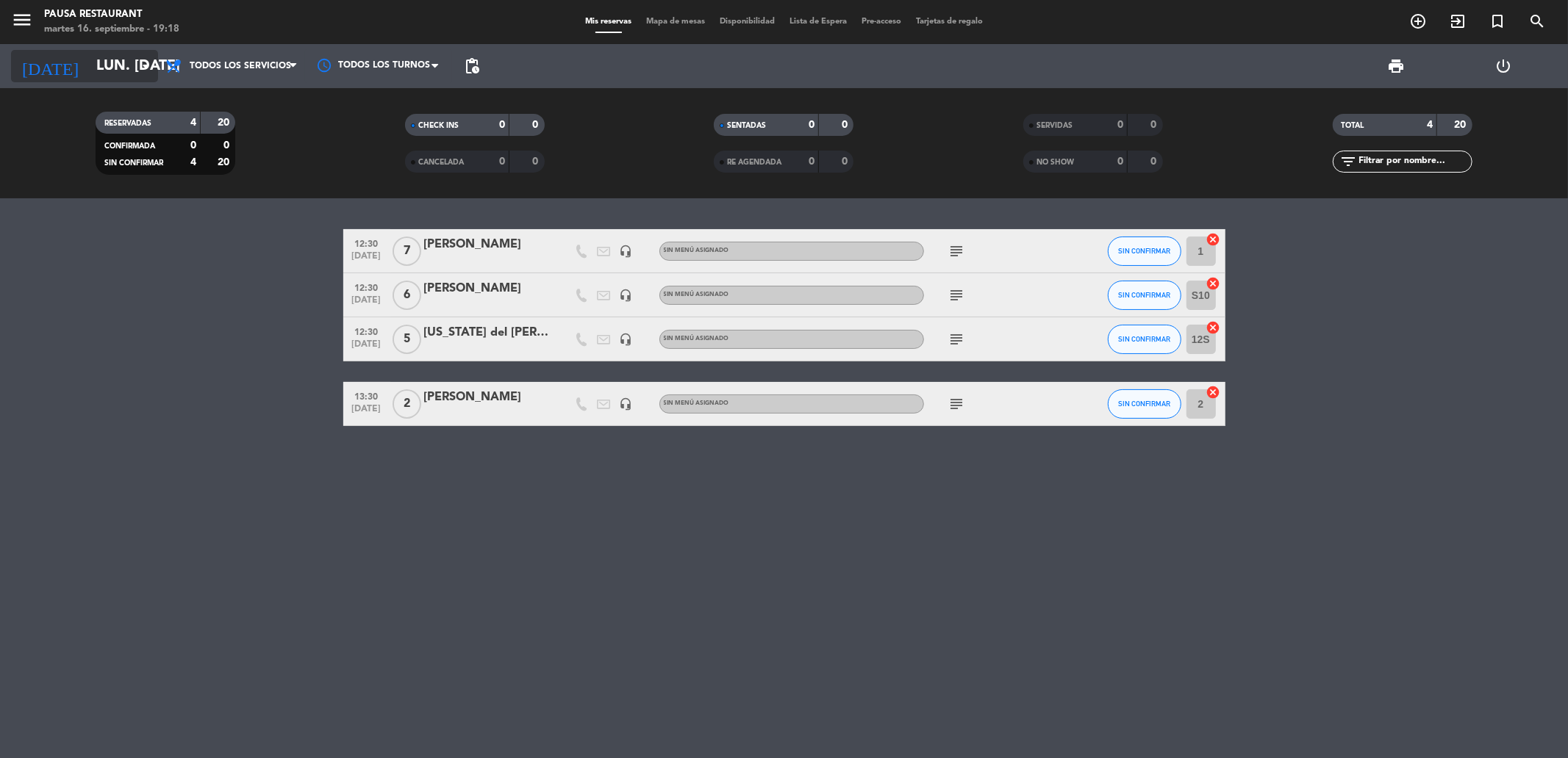
click at [93, 66] on input "lun. [DATE]" at bounding box center [182, 66] width 187 height 33
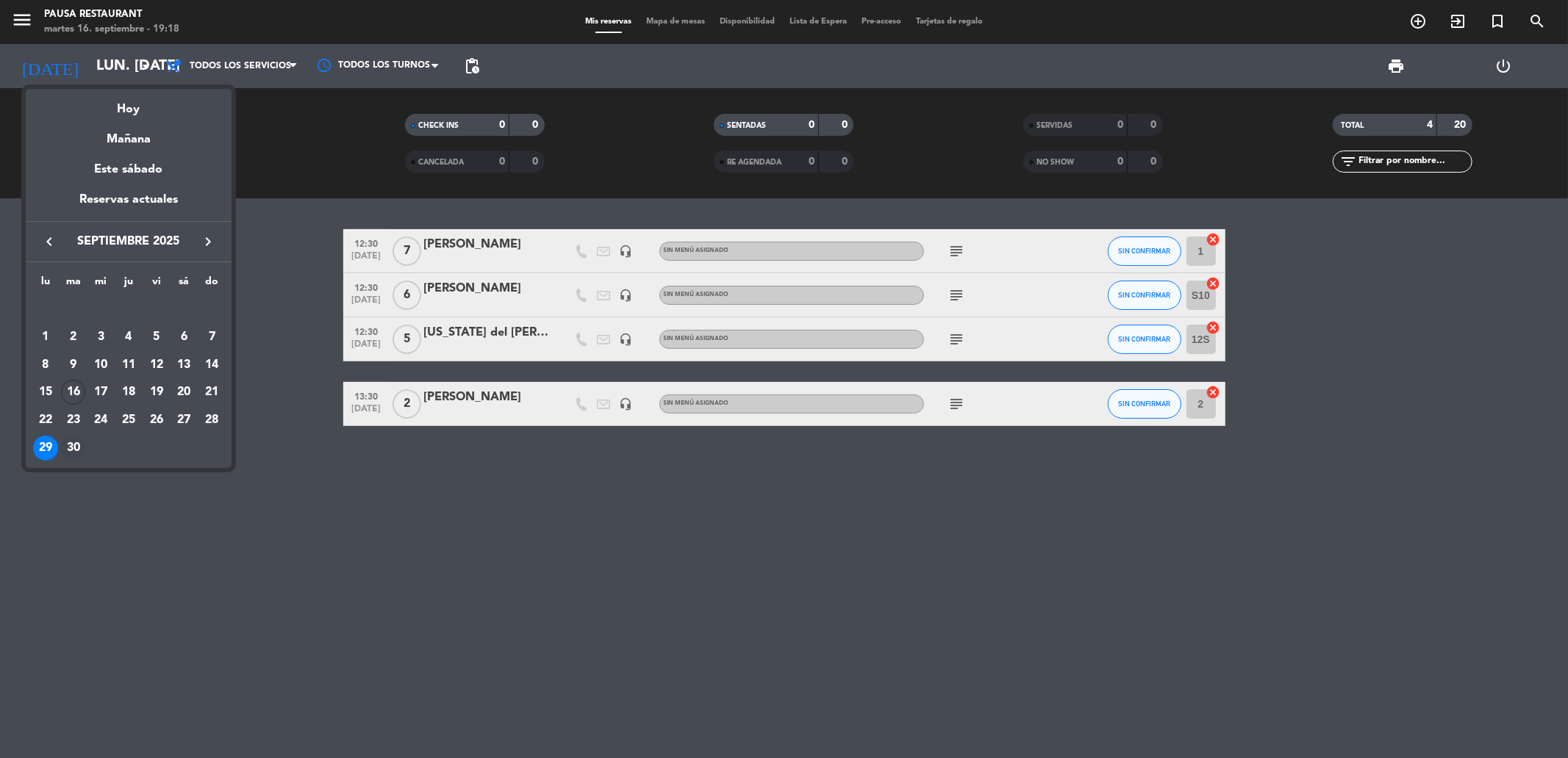
click at [68, 442] on div "30" at bounding box center [73, 448] width 25 height 25
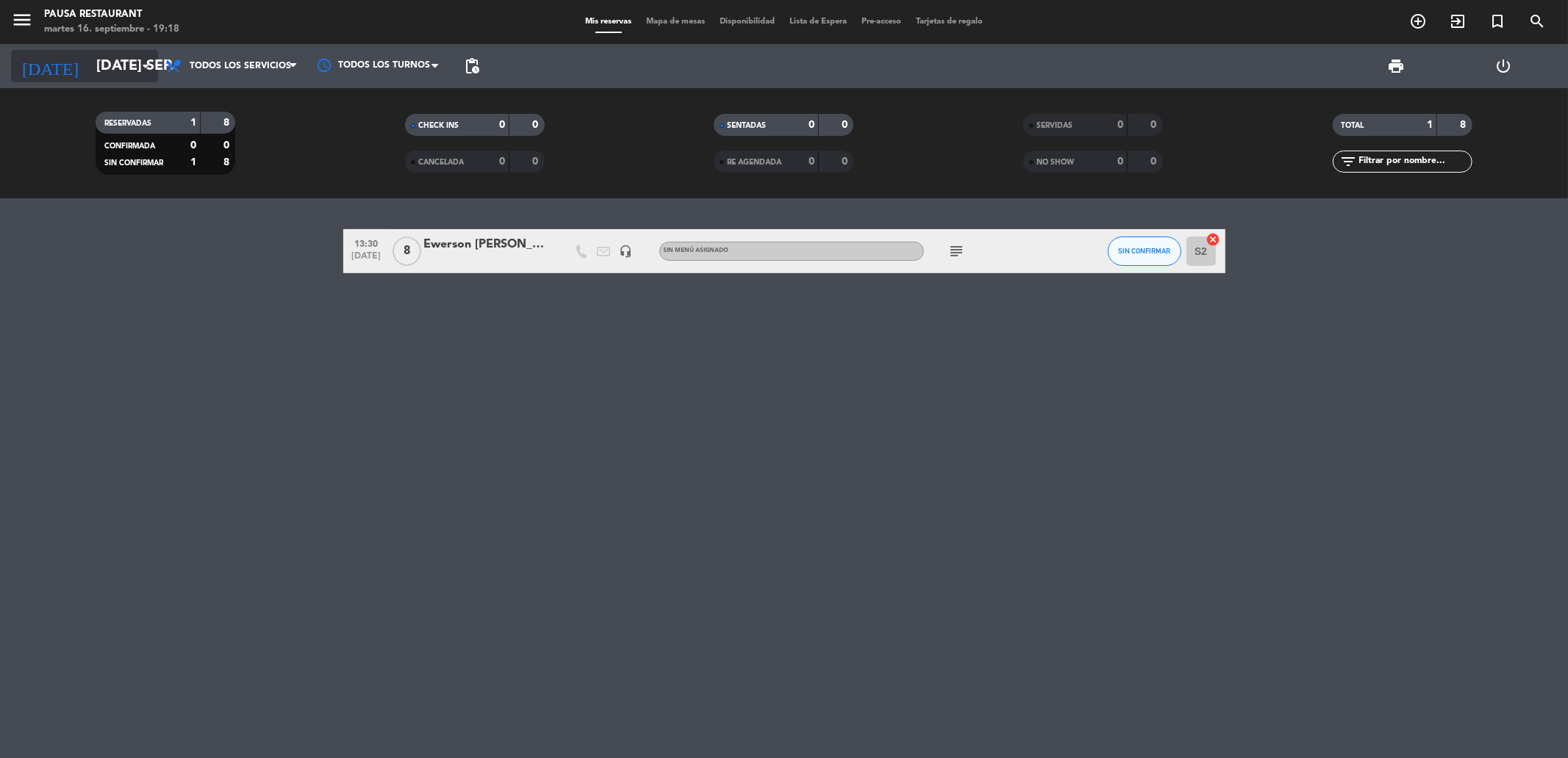
click at [128, 57] on input "[DATE] sep." at bounding box center [182, 66] width 187 height 33
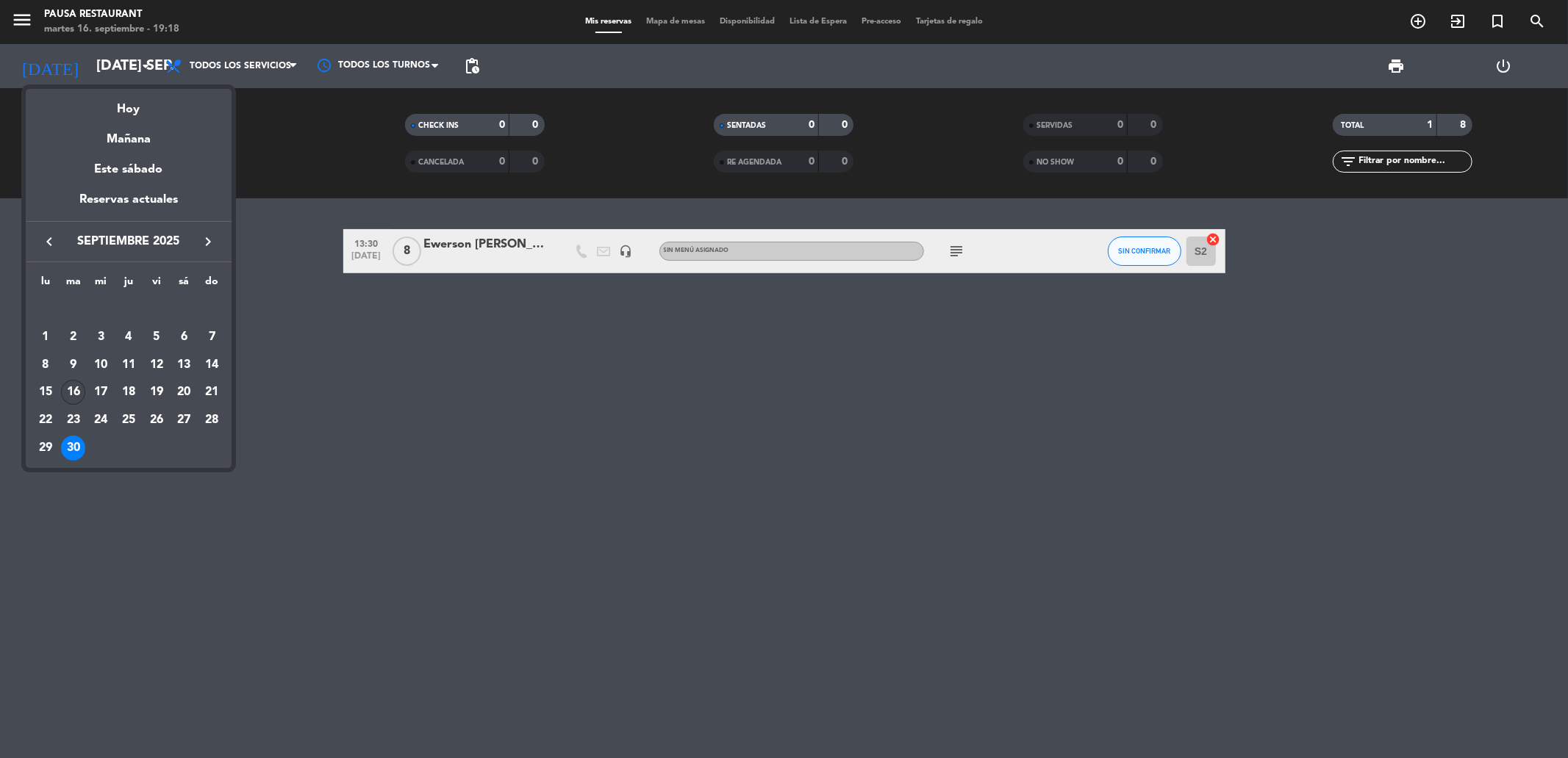
click at [71, 386] on div "16" at bounding box center [73, 392] width 25 height 25
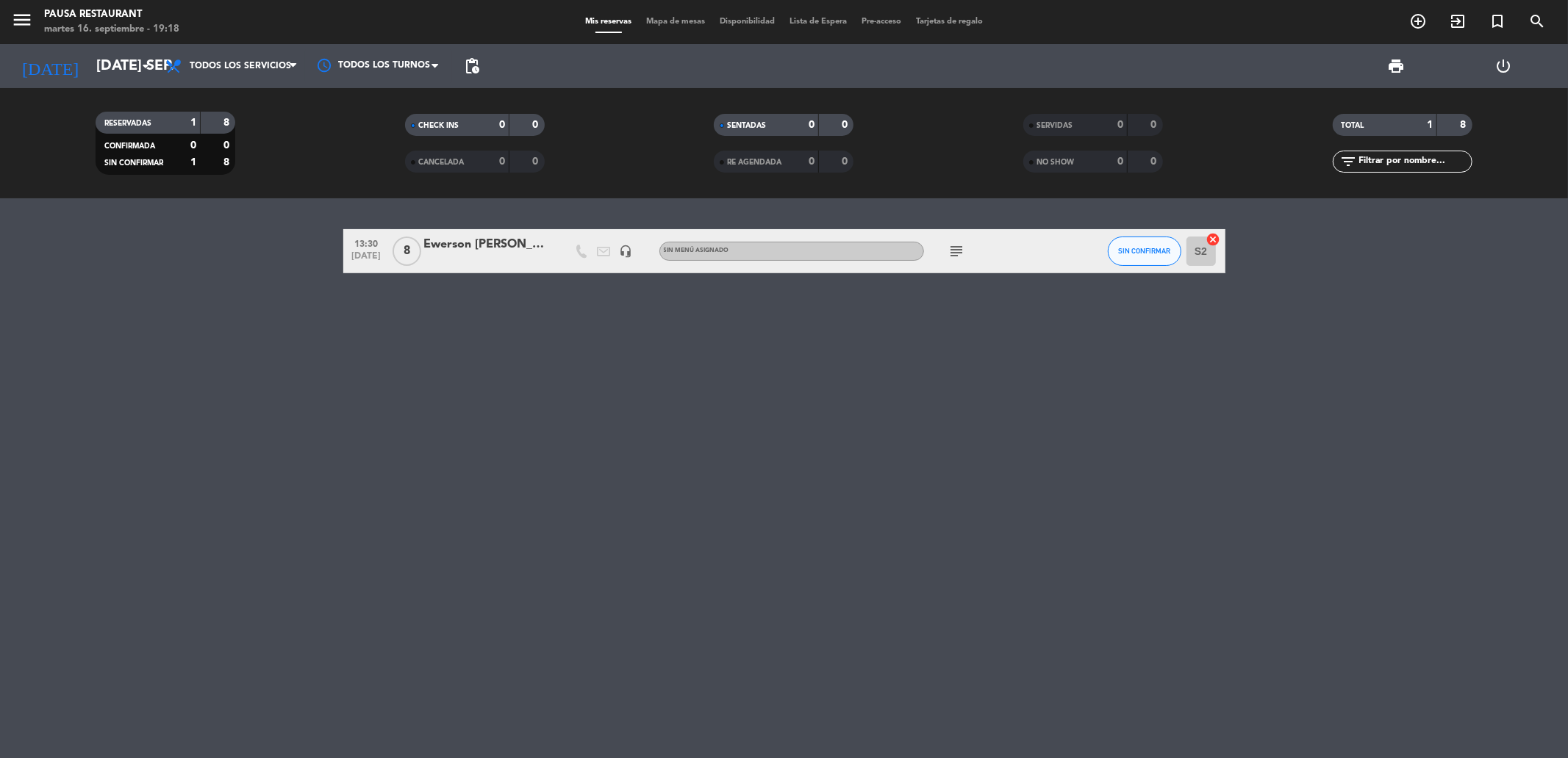
type input "[DATE] sep."
